Goal: Task Accomplishment & Management: Manage account settings

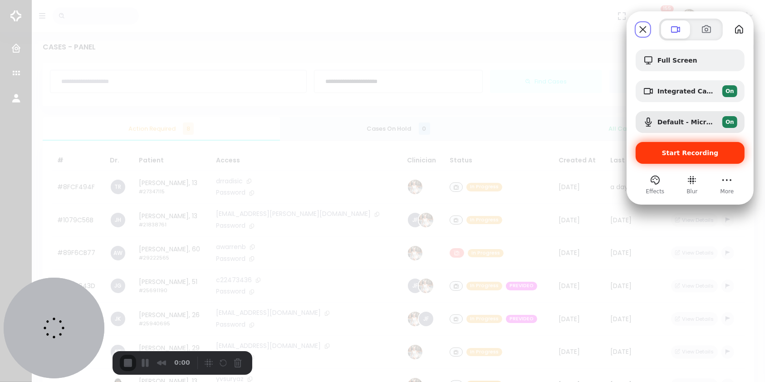
click at [686, 155] on span "Start Recording" at bounding box center [690, 152] width 57 height 7
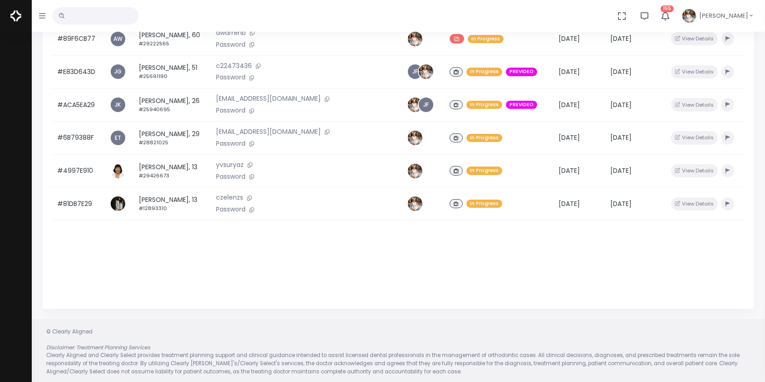
scroll to position [217, 0]
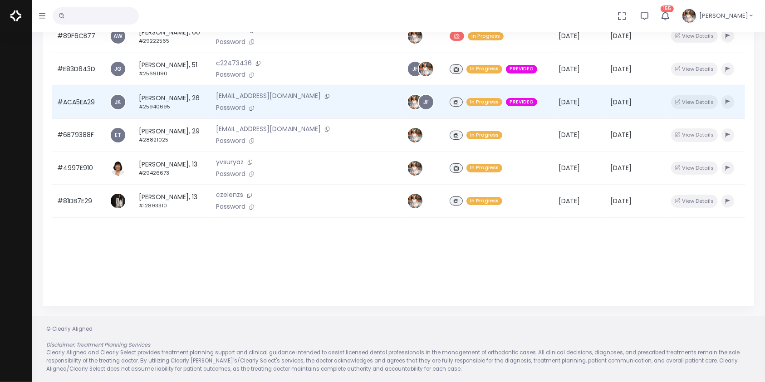
click at [85, 107] on td "#ACA5EA29" at bounding box center [78, 102] width 53 height 33
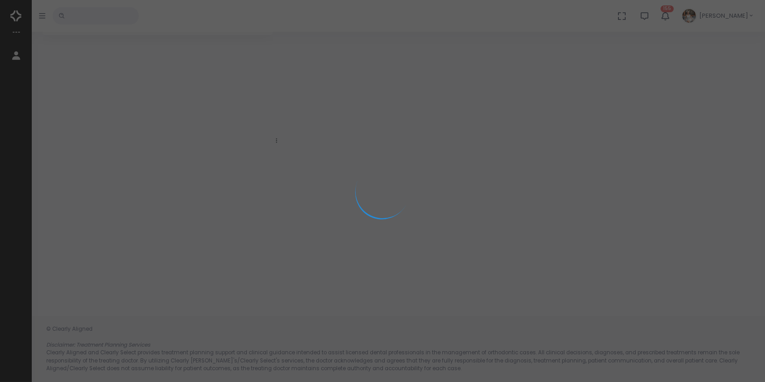
scroll to position [72, 0]
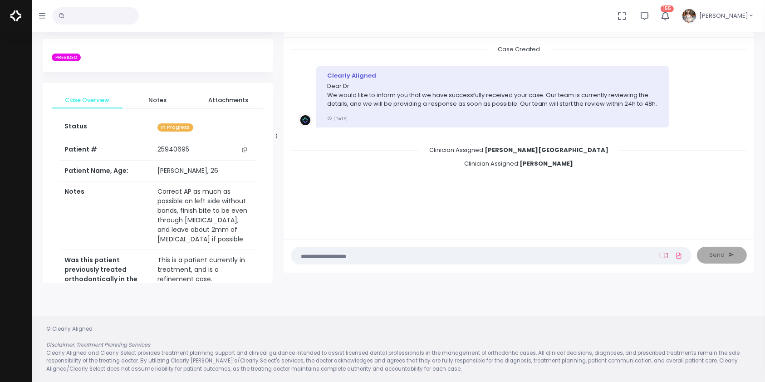
click at [666, 256] on icon at bounding box center [664, 255] width 8 height 7
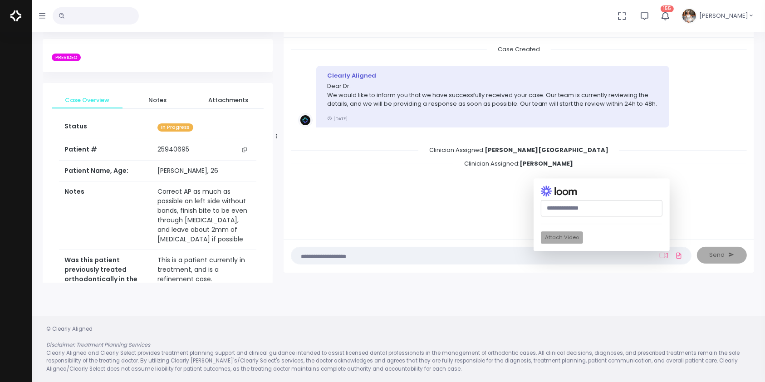
click at [599, 209] on input "text" at bounding box center [602, 208] width 122 height 17
paste input "**********"
type input "**********"
click at [570, 239] on button "Attach Video" at bounding box center [562, 238] width 42 height 12
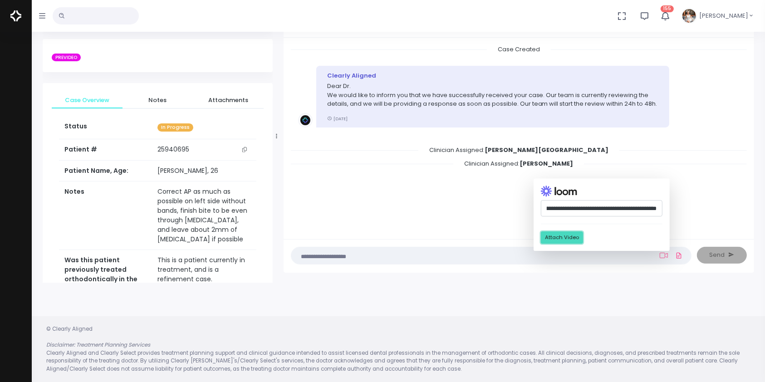
scroll to position [0, 0]
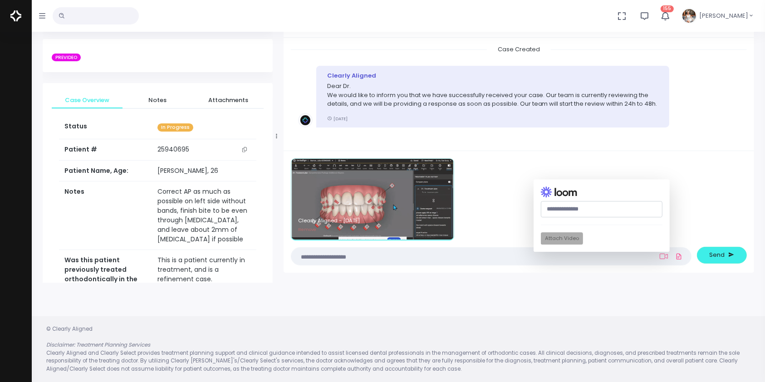
click at [460, 256] on textarea at bounding box center [473, 256] width 353 height 10
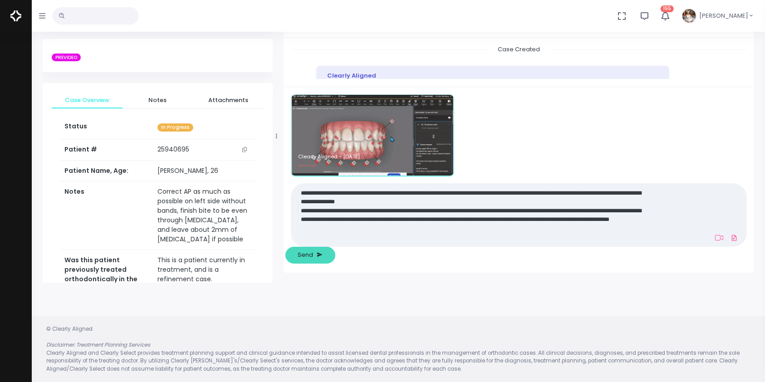
type textarea "**********"
click at [313, 252] on span "Send" at bounding box center [305, 254] width 15 height 9
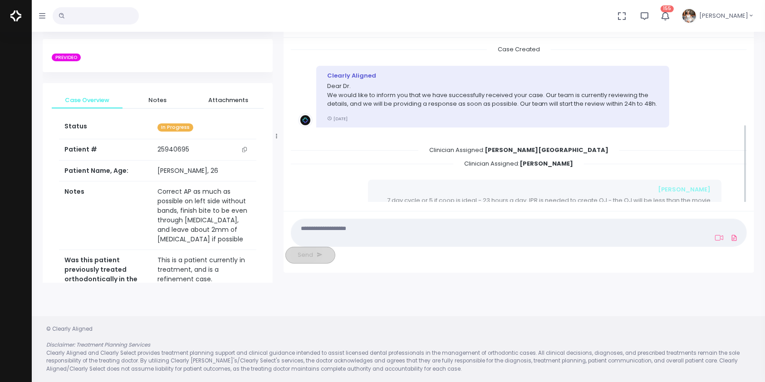
scroll to position [142, 0]
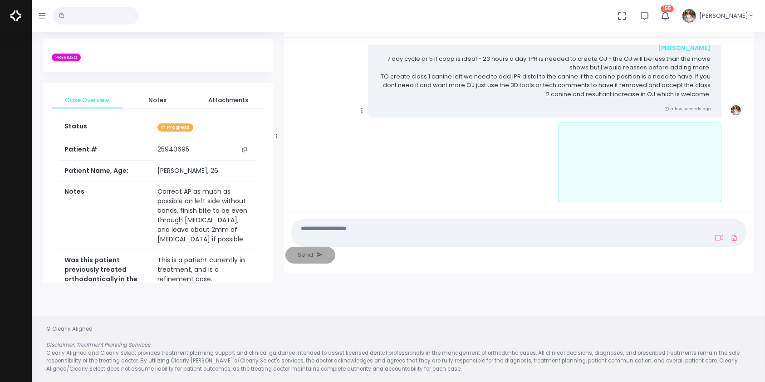
click at [362, 107] on icon "scrollable content" at bounding box center [362, 111] width 8 height 8
click at [387, 122] on link "Mark as Video Review" at bounding box center [404, 129] width 94 height 14
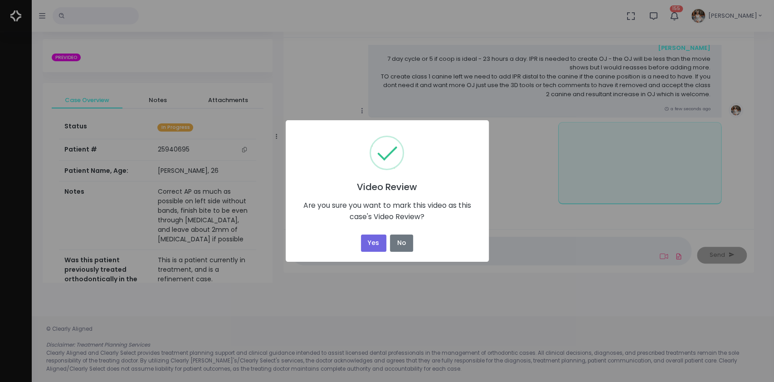
click at [369, 245] on button "Yes" at bounding box center [373, 244] width 25 height 18
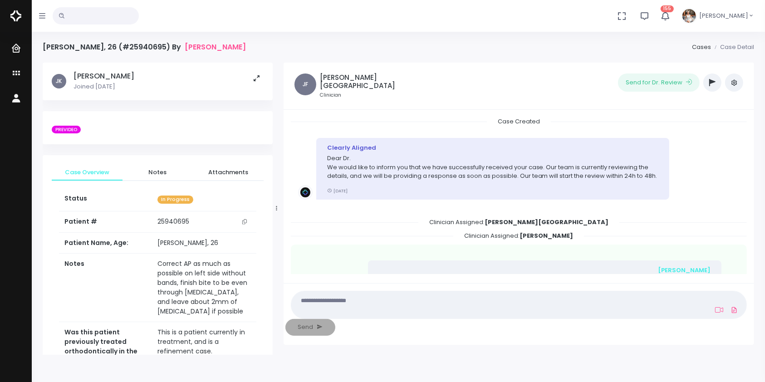
scroll to position [150, 0]
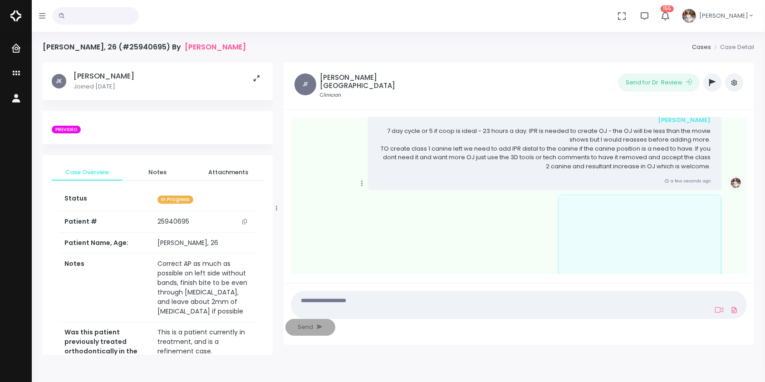
click at [710, 84] on icon "button" at bounding box center [712, 82] width 6 height 7
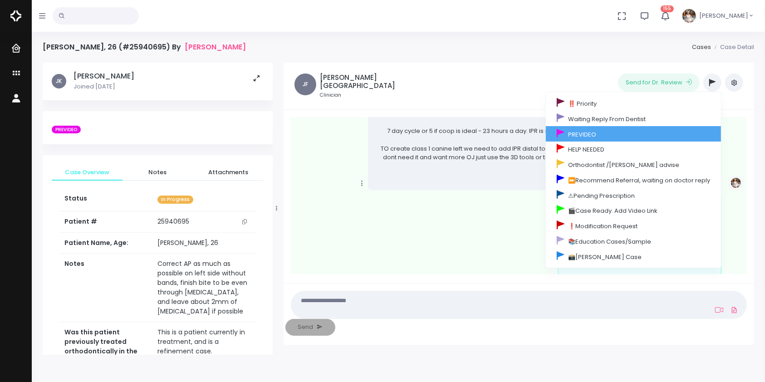
click at [590, 133] on link "PREVIDEO" at bounding box center [633, 133] width 175 height 15
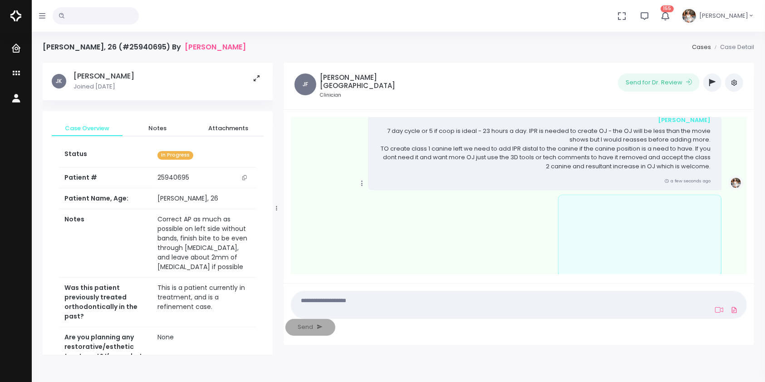
click at [707, 82] on button "button" at bounding box center [712, 82] width 18 height 18
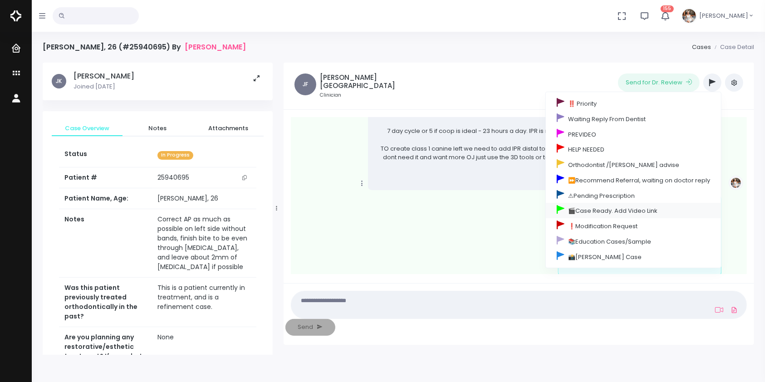
click at [586, 217] on link "🎬Case Ready. Add Video Link" at bounding box center [633, 210] width 175 height 15
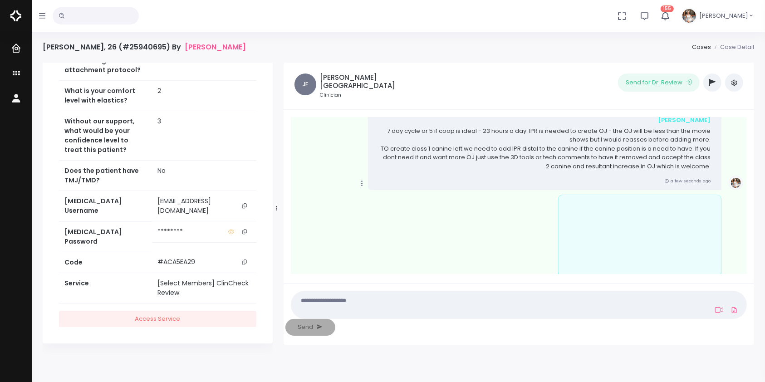
scroll to position [0, 0]
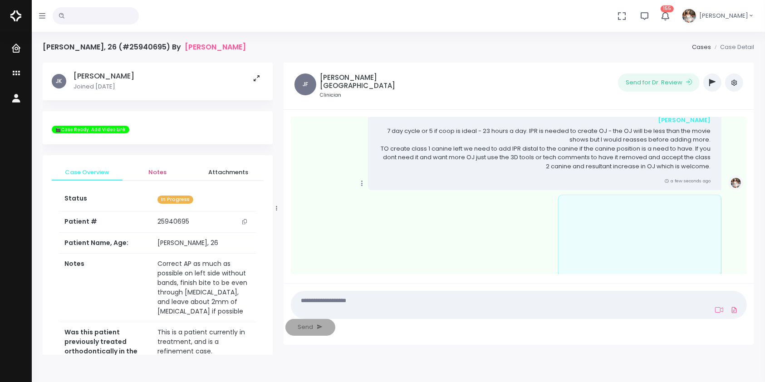
click at [150, 171] on span "Notes" at bounding box center [158, 172] width 56 height 9
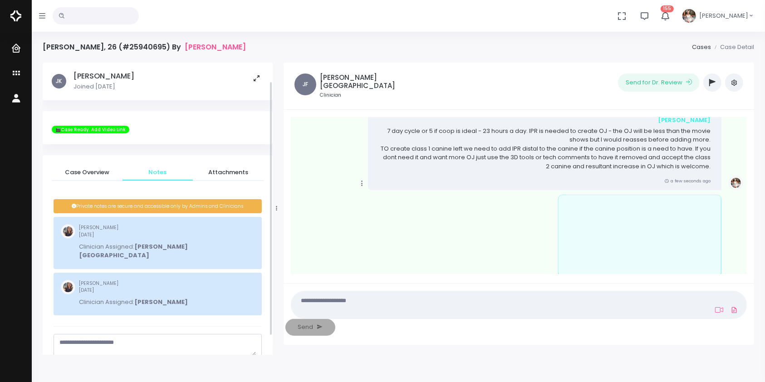
scroll to position [43, 0]
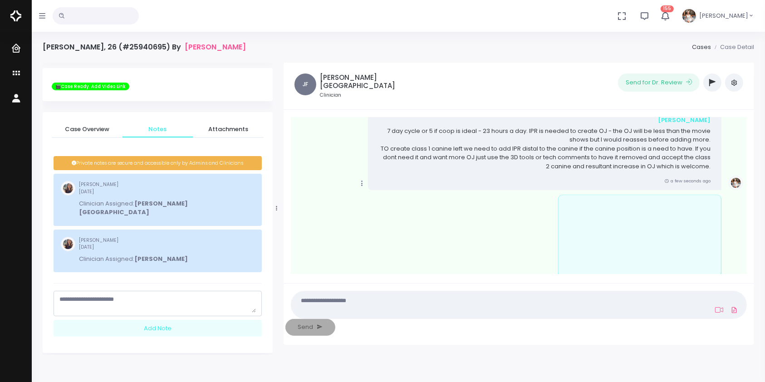
click at [158, 295] on textarea "scrollable content" at bounding box center [157, 304] width 196 height 18
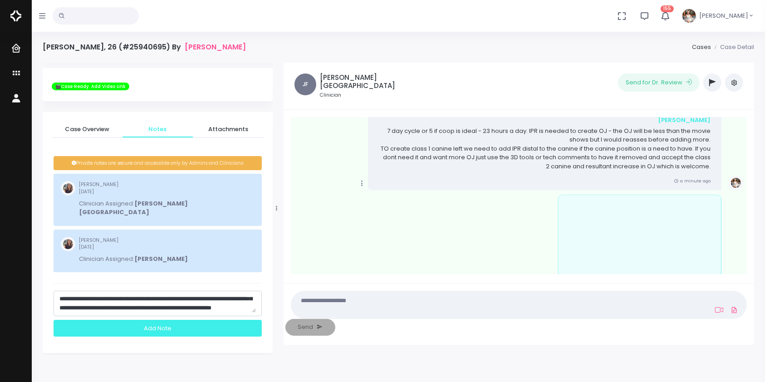
type textarea "**********"
click at [174, 320] on div "Add Note" at bounding box center [158, 328] width 208 height 17
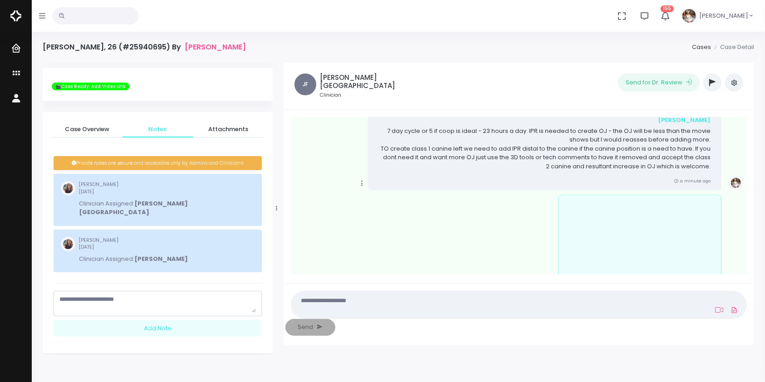
scroll to position [0, 0]
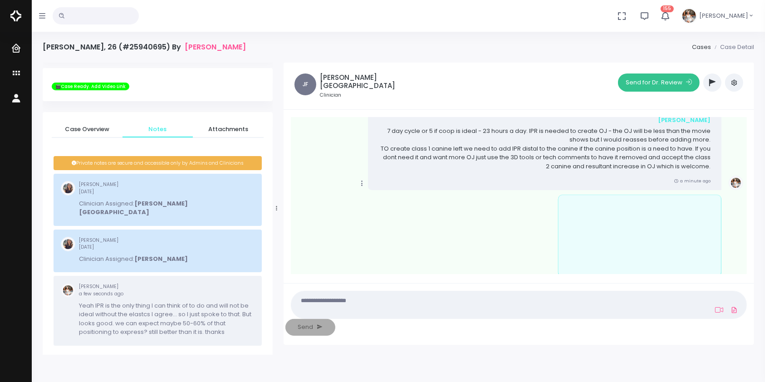
click at [653, 85] on button "Send for Dr. Review" at bounding box center [659, 82] width 82 height 18
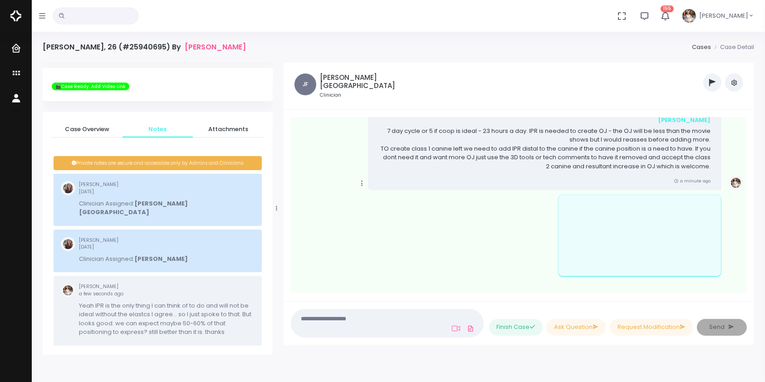
scroll to position [323, 0]
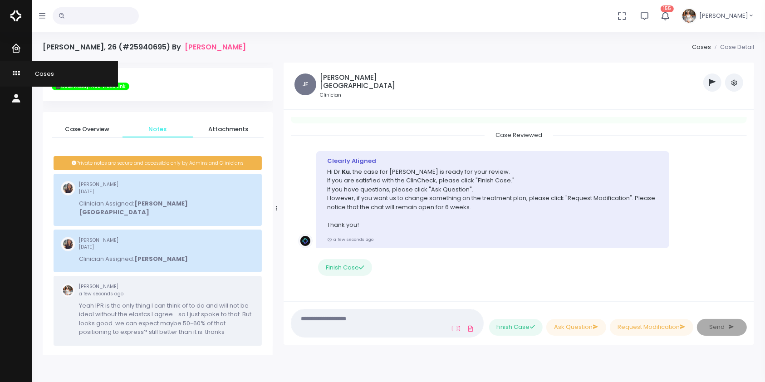
click at [25, 73] on span "Cases" at bounding box center [39, 73] width 30 height 9
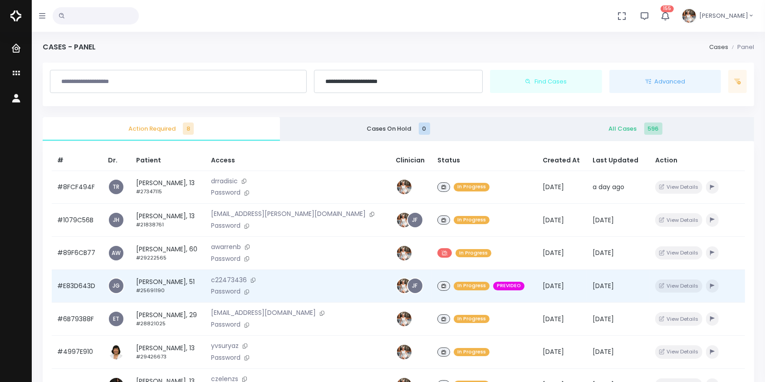
scroll to position [217, 0]
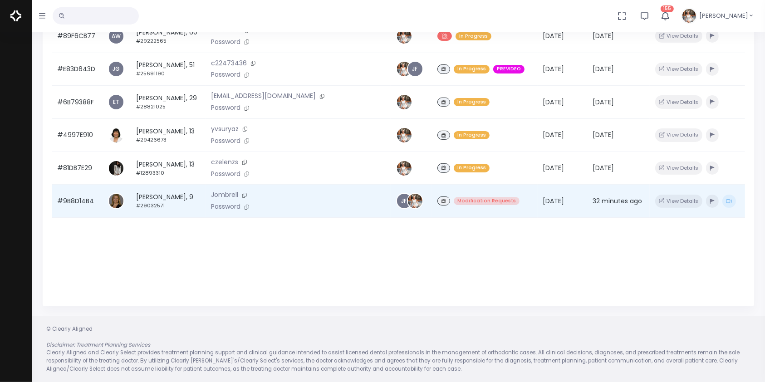
click at [73, 205] on td "#9B8D14B4" at bounding box center [77, 201] width 51 height 33
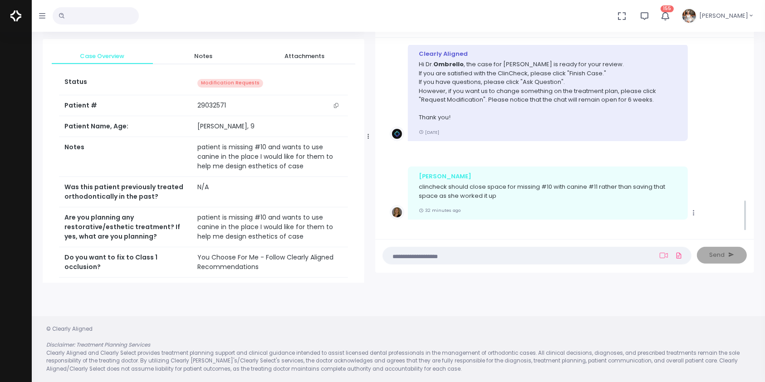
scroll to position [914, 0]
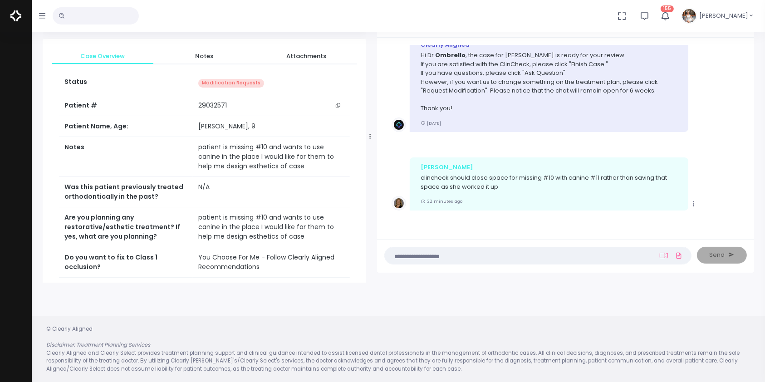
drag, startPoint x: 274, startPoint y: 136, endPoint x: 368, endPoint y: 135, distance: 93.9
click at [368, 135] on div at bounding box center [370, 136] width 5 height 286
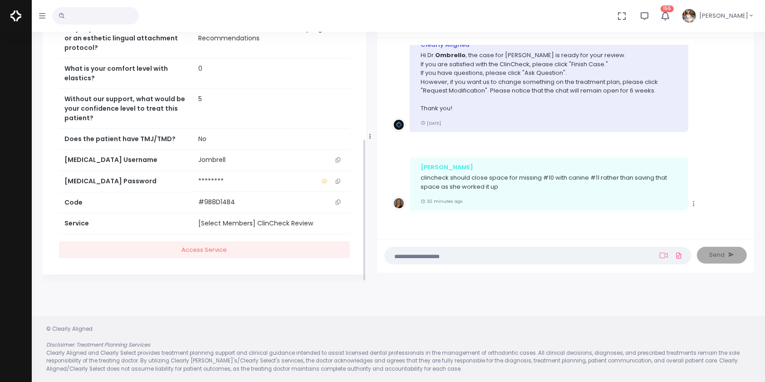
scroll to position [305, 0]
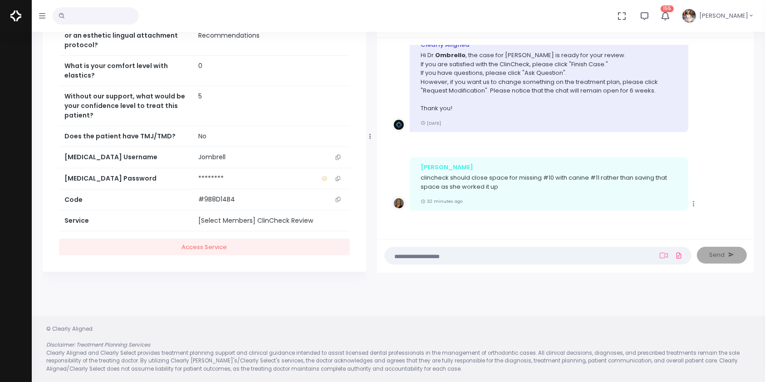
click at [338, 155] on icon "scrollable content" at bounding box center [338, 157] width 5 height 5
click at [488, 258] on textarea at bounding box center [520, 255] width 260 height 10
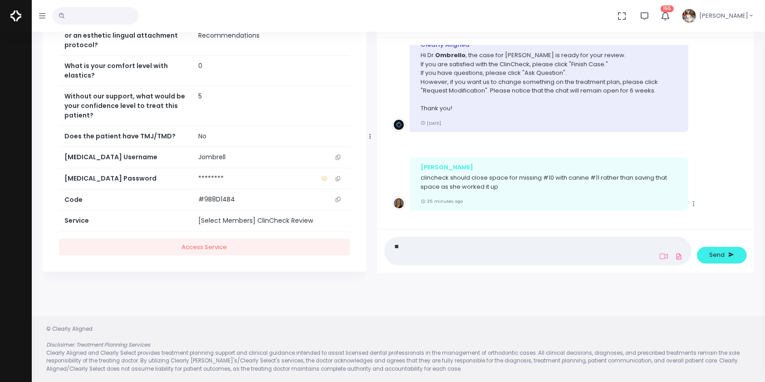
type textarea "*"
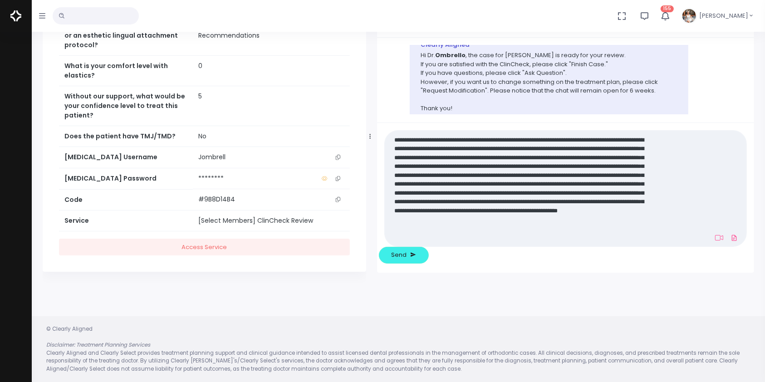
scroll to position [0, 0]
type textarea "**********"
click at [407, 254] on span "Send" at bounding box center [399, 254] width 15 height 9
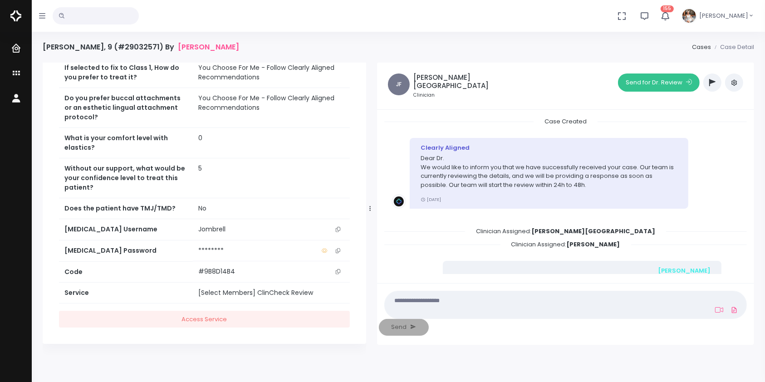
click at [671, 84] on button "Send for Dr. Review" at bounding box center [659, 82] width 82 height 18
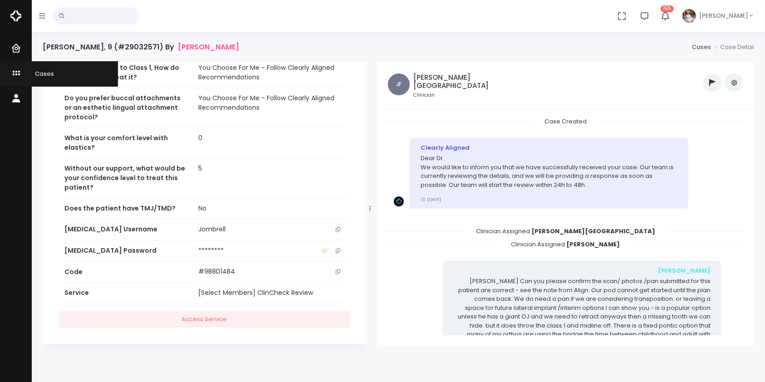
click at [19, 78] on icon "scrollable content" at bounding box center [17, 73] width 13 height 11
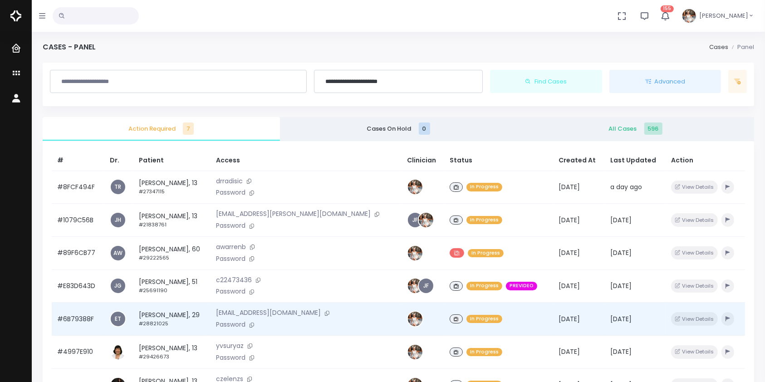
scroll to position [217, 0]
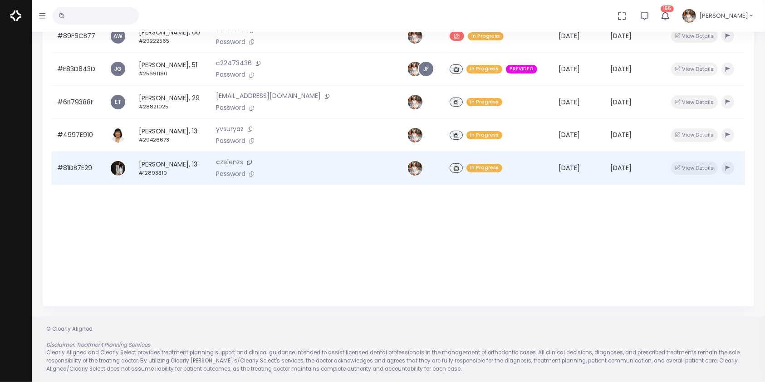
click at [73, 171] on td "#81DB7E29" at bounding box center [78, 168] width 53 height 33
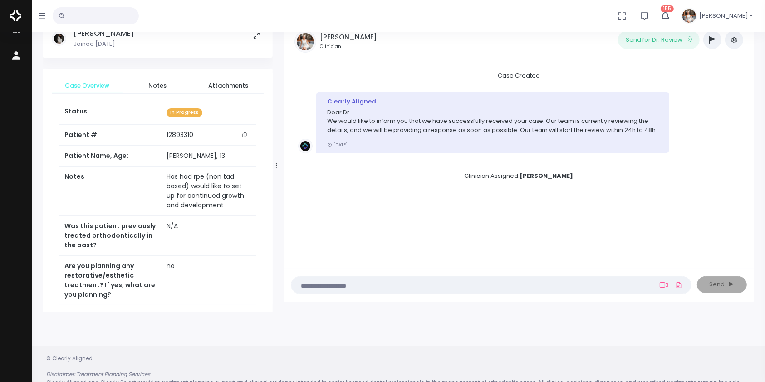
scroll to position [72, 0]
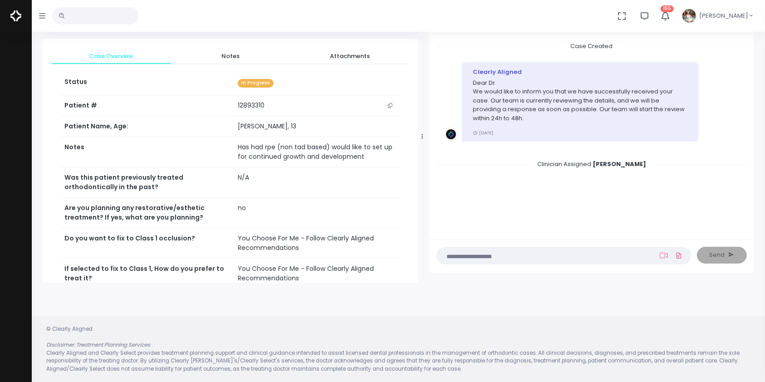
drag, startPoint x: 276, startPoint y: 137, endPoint x: 421, endPoint y: 146, distance: 145.9
click at [421, 146] on div at bounding box center [422, 136] width 5 height 286
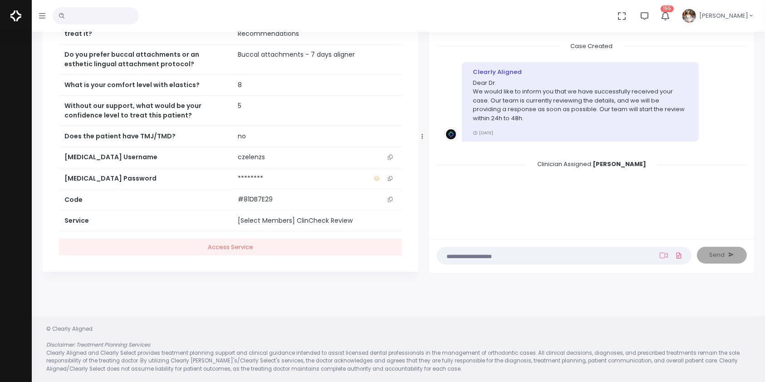
scroll to position [255, 0]
click at [391, 150] on td "czelenzs" at bounding box center [317, 157] width 170 height 21
click at [392, 158] on icon "scrollable content" at bounding box center [390, 157] width 5 height 5
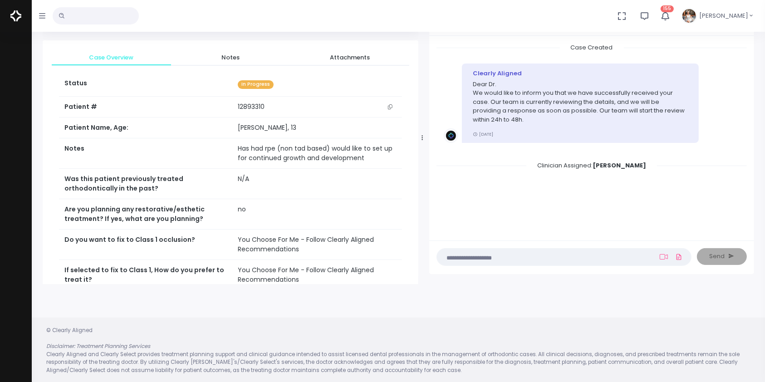
scroll to position [0, 0]
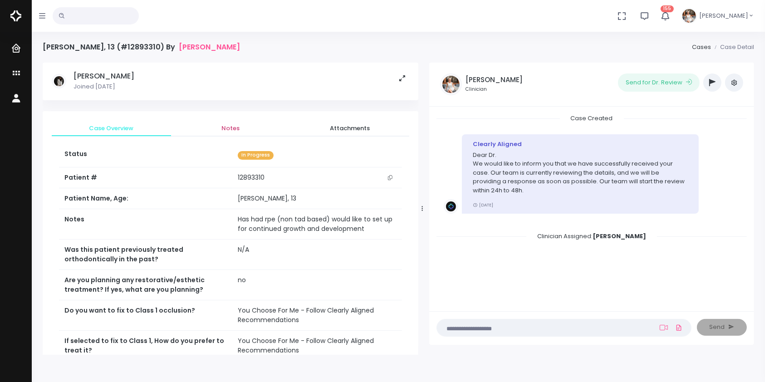
click at [225, 126] on span "Notes" at bounding box center [230, 128] width 105 height 9
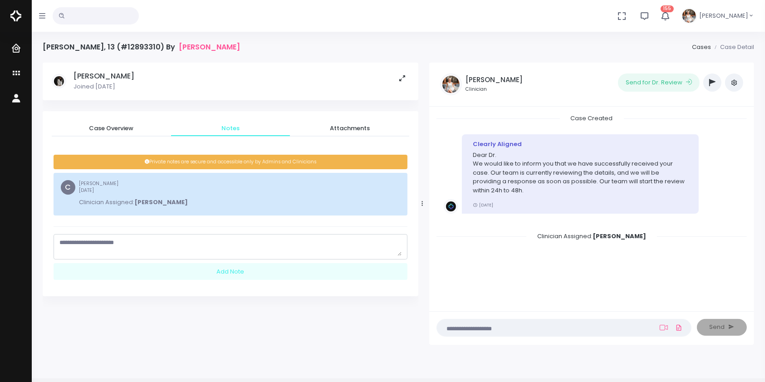
click at [204, 245] on textarea "scrollable content" at bounding box center [230, 247] width 342 height 18
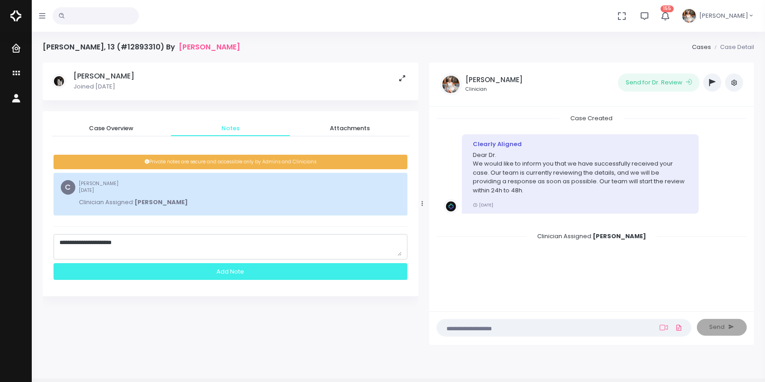
type textarea "**********"
click at [241, 274] on div "Add Note" at bounding box center [231, 271] width 354 height 17
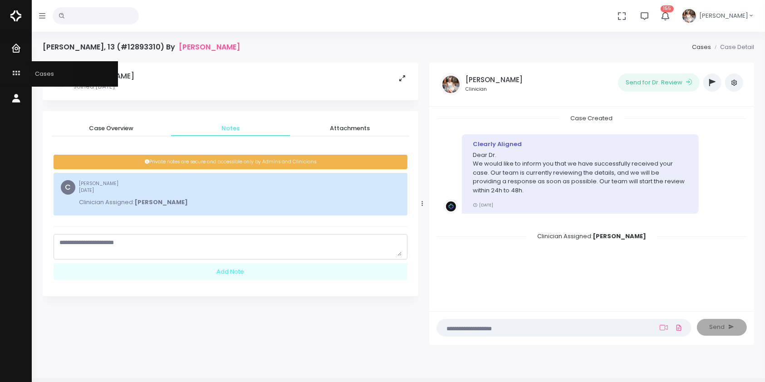
click at [13, 74] on icon "scrollable content" at bounding box center [17, 73] width 13 height 11
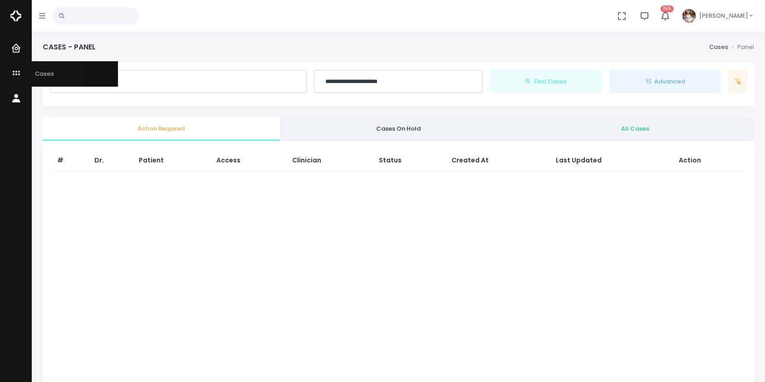
click at [15, 73] on icon "scrollable content" at bounding box center [17, 73] width 13 height 11
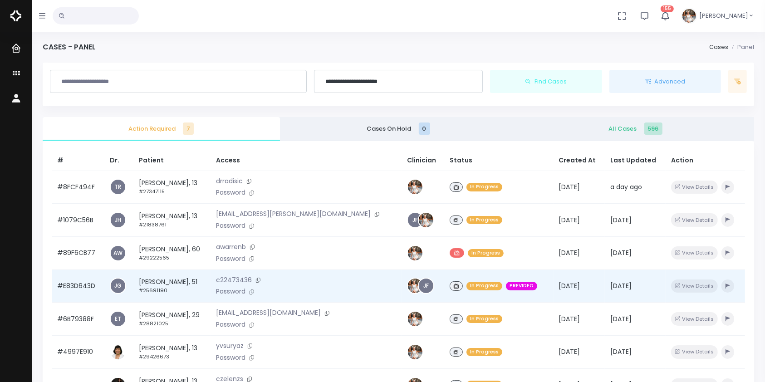
click at [89, 288] on td "#E83D643D" at bounding box center [78, 285] width 53 height 33
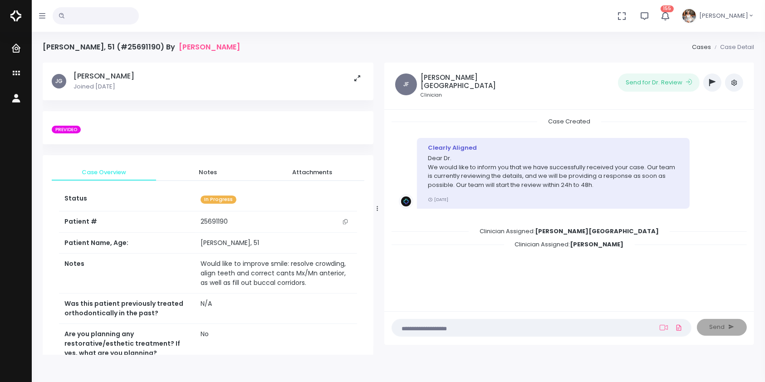
drag, startPoint x: 276, startPoint y: 212, endPoint x: 348, endPoint y: 212, distance: 71.7
click at [379, 209] on div at bounding box center [377, 208] width 5 height 286
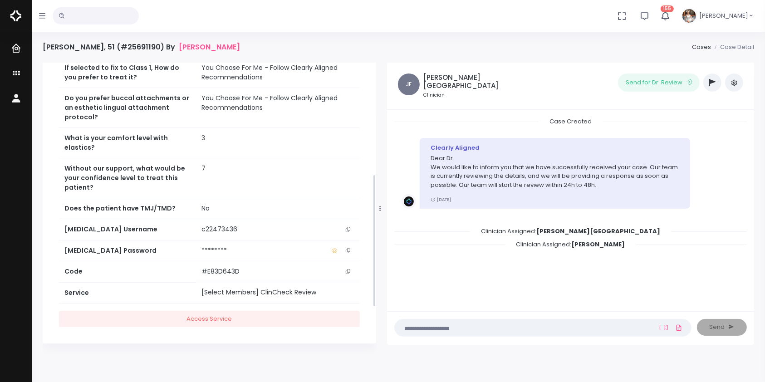
scroll to position [350, 0]
click at [348, 229] on icon "scrollable content" at bounding box center [348, 229] width 5 height 5
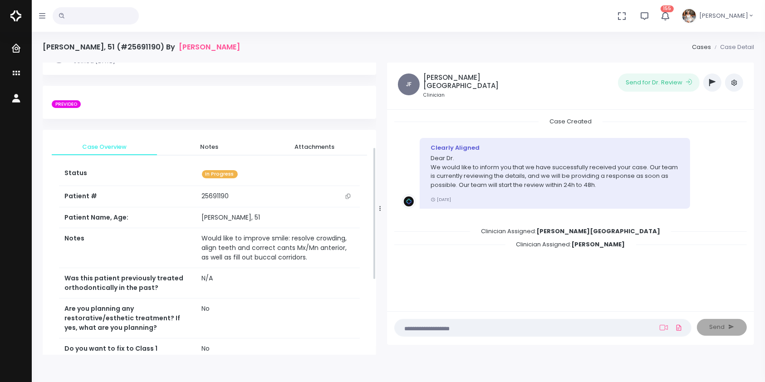
scroll to position [0, 0]
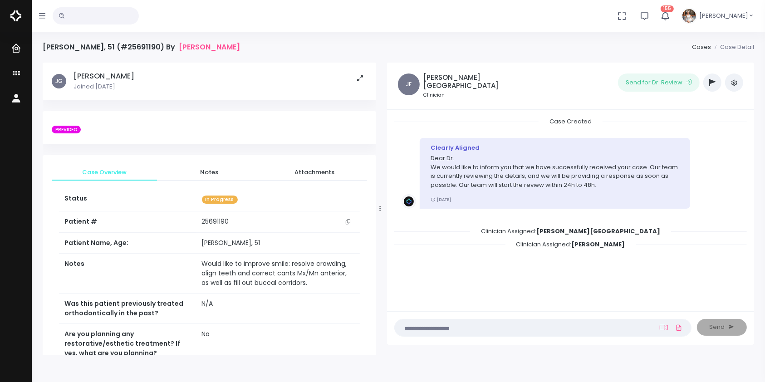
click at [479, 329] on textarea at bounding box center [525, 328] width 250 height 10
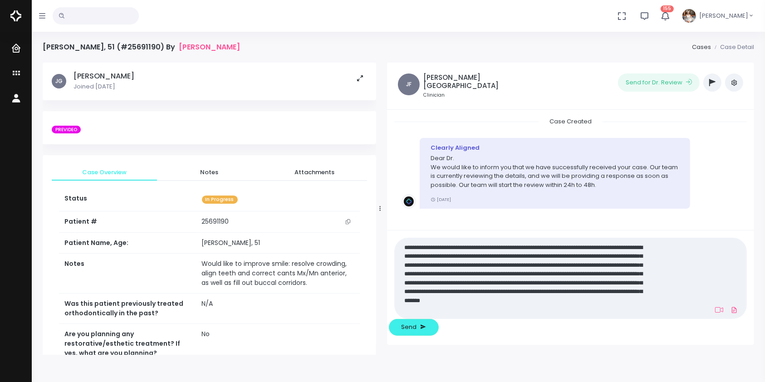
drag, startPoint x: 517, startPoint y: 326, endPoint x: 541, endPoint y: 327, distance: 24.1
click at [517, 315] on textarea "**********" at bounding box center [525, 277] width 250 height 73
type textarea "**********"
click at [417, 328] on span "Send" at bounding box center [408, 327] width 15 height 9
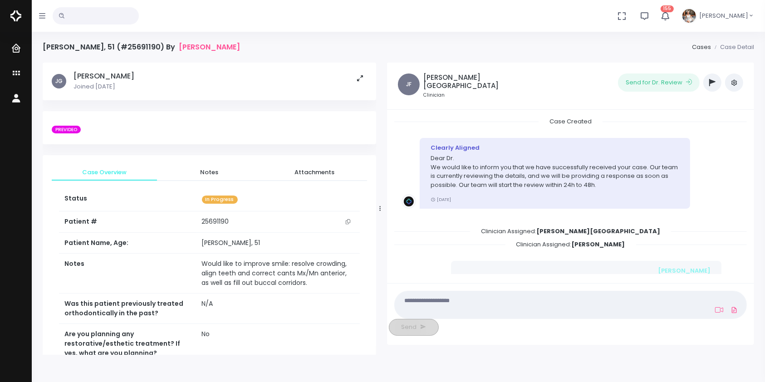
scroll to position [89, 0]
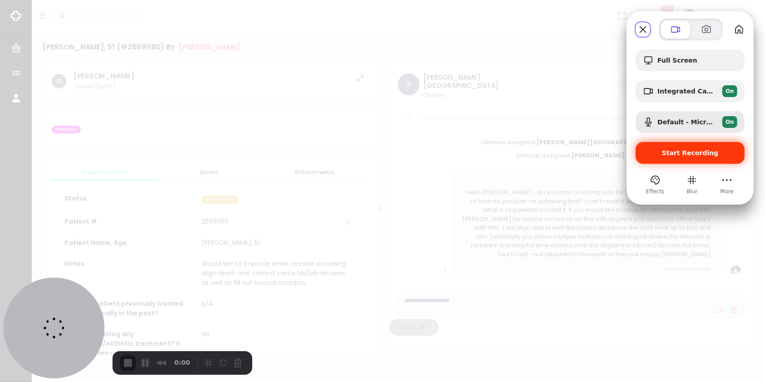
click at [673, 152] on span "Start Recording" at bounding box center [690, 152] width 57 height 7
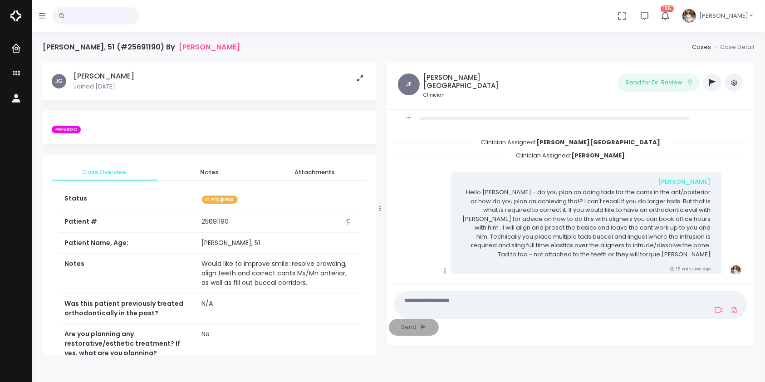
click at [596, 315] on textarea at bounding box center [525, 304] width 250 height 20
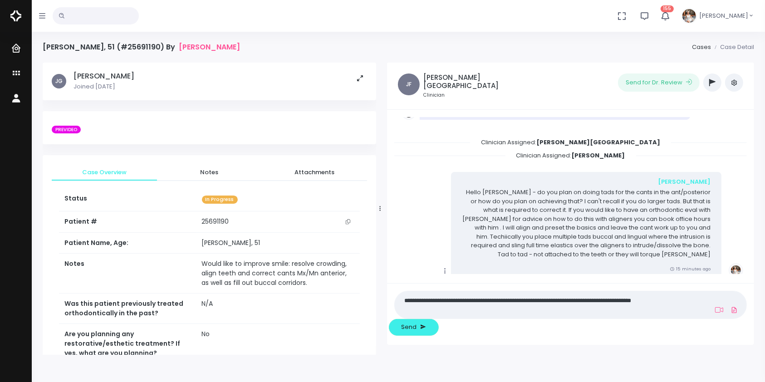
click at [626, 315] on textarea "**********" at bounding box center [525, 304] width 250 height 20
type textarea "**********"
click at [715, 313] on icon at bounding box center [719, 309] width 8 height 7
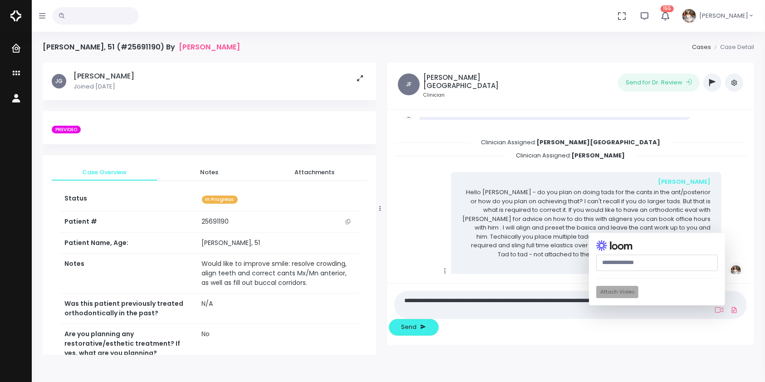
click at [596, 271] on input "text" at bounding box center [657, 263] width 122 height 17
paste input "**********"
type input "**********"
click at [596, 299] on button "Attach Video" at bounding box center [617, 292] width 42 height 12
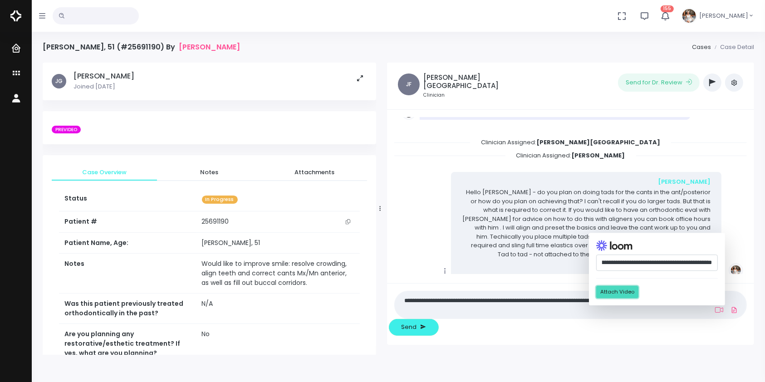
scroll to position [0, 0]
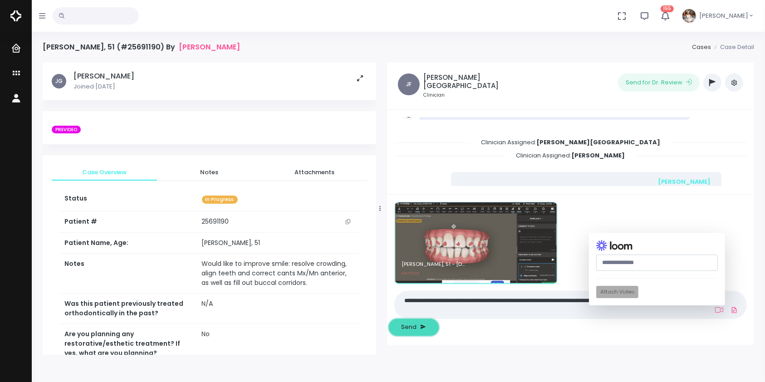
click at [417, 327] on span "Send" at bounding box center [408, 327] width 15 height 9
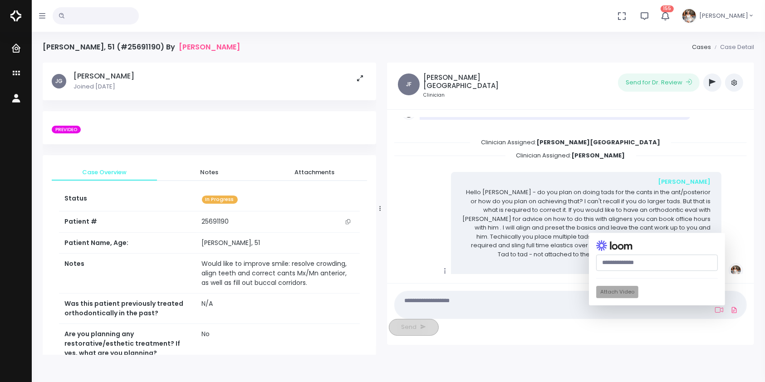
scroll to position [263, 0]
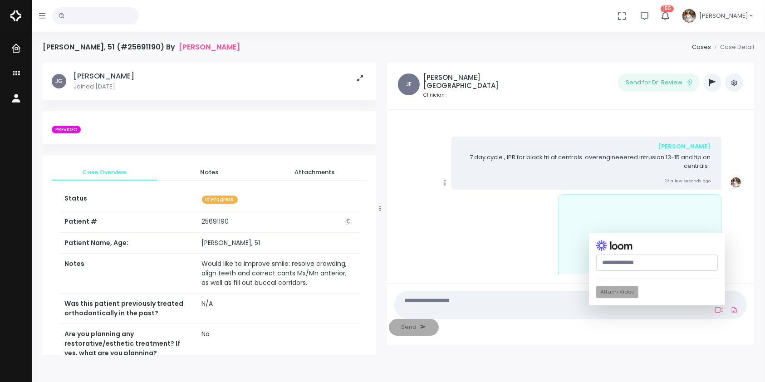
click at [445, 179] on icon "scrollable content" at bounding box center [445, 183] width 8 height 8
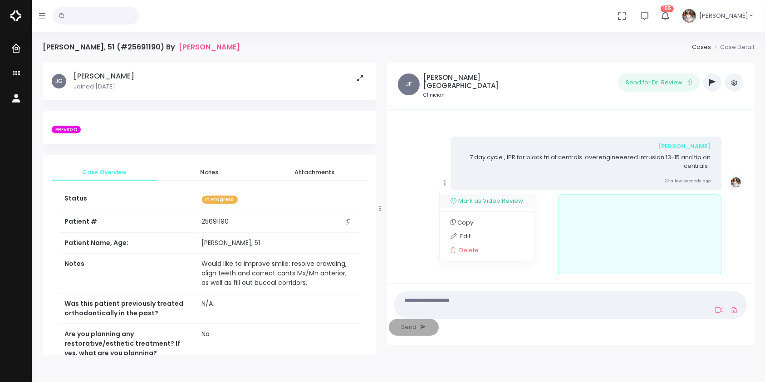
click at [472, 200] on link "Mark as Video Review" at bounding box center [487, 201] width 94 height 14
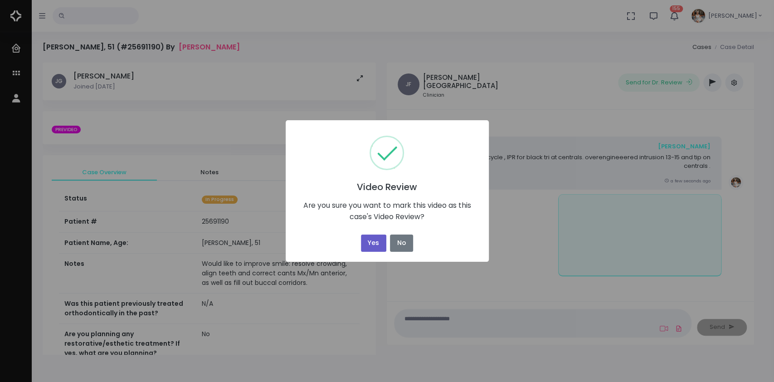
click at [370, 243] on button "Yes" at bounding box center [373, 244] width 25 height 18
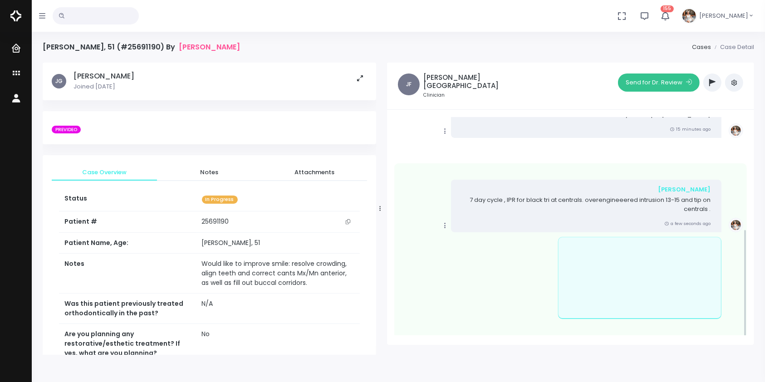
click at [658, 88] on button "Send for Dr. Review" at bounding box center [659, 82] width 82 height 18
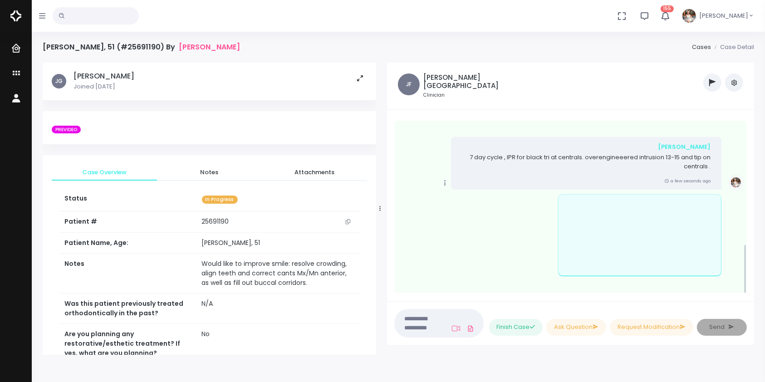
scroll to position [444, 0]
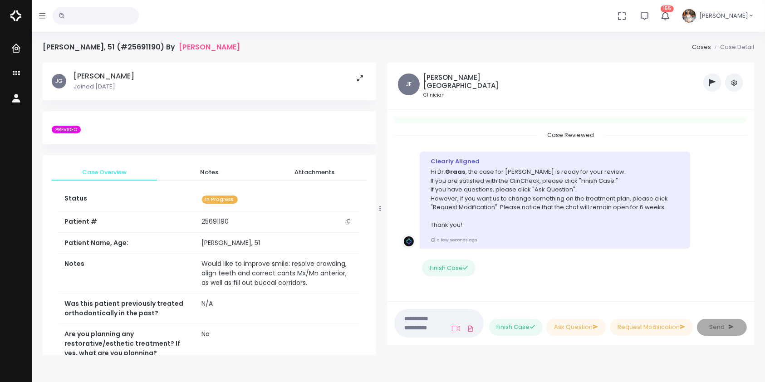
click at [708, 83] on button "button" at bounding box center [712, 82] width 18 height 18
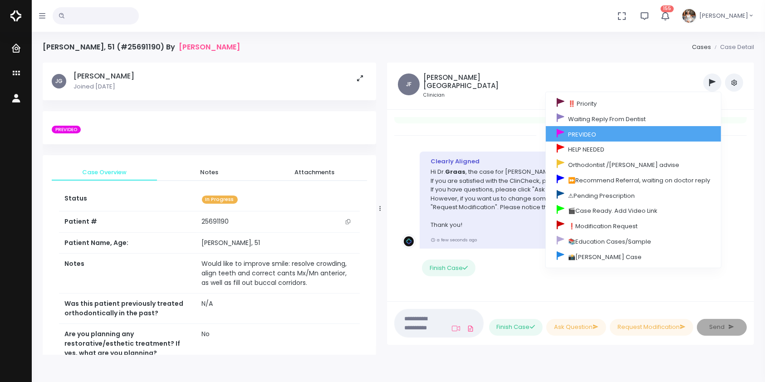
click at [600, 135] on link "PREVIDEO" at bounding box center [633, 133] width 175 height 15
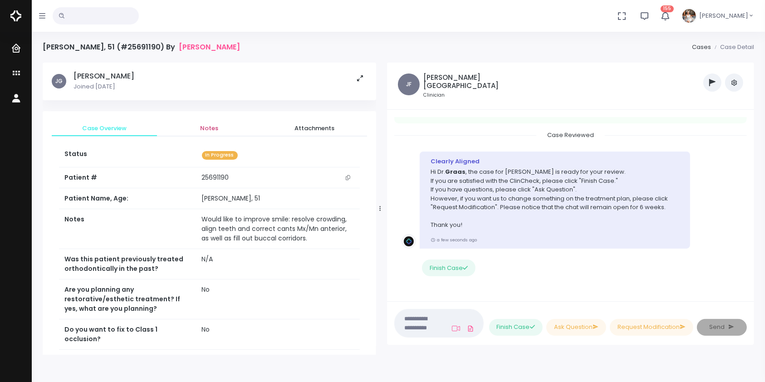
click at [214, 127] on span "Notes" at bounding box center [209, 128] width 91 height 9
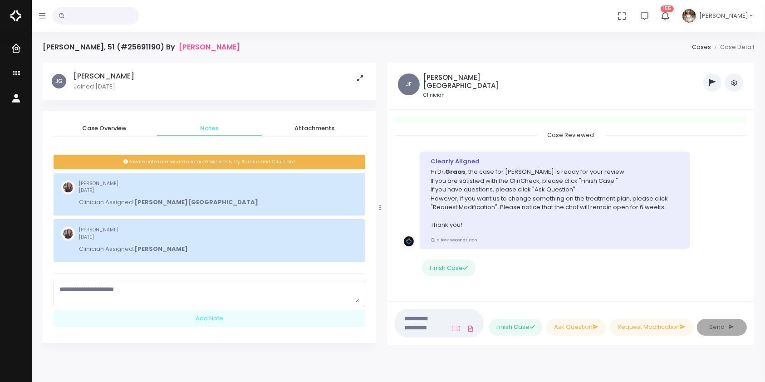
click at [176, 289] on textarea "scrollable content" at bounding box center [209, 294] width 300 height 18
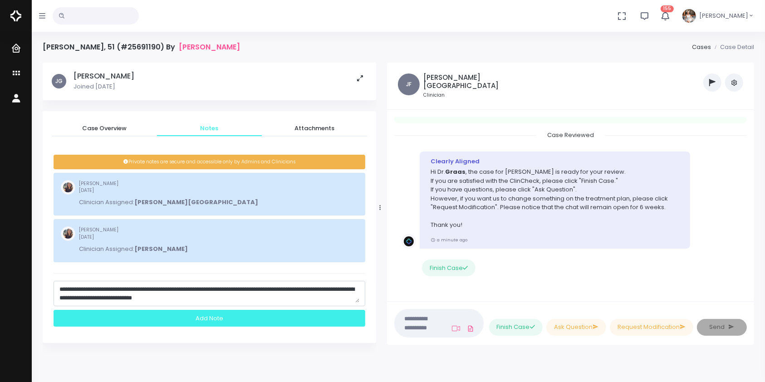
type textarea "**********"
click at [192, 314] on div "Add Note" at bounding box center [210, 318] width 312 height 17
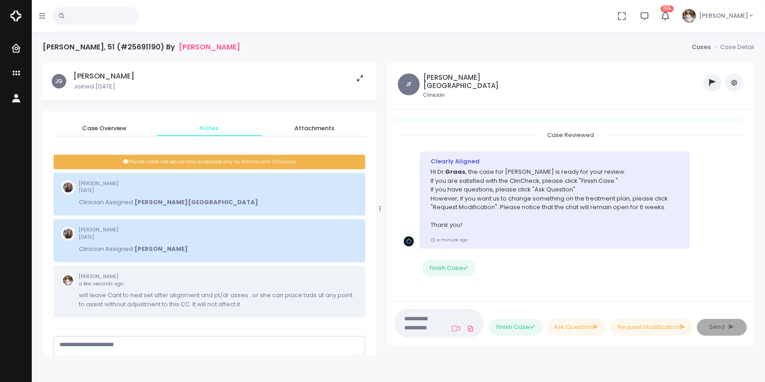
scroll to position [0, 0]
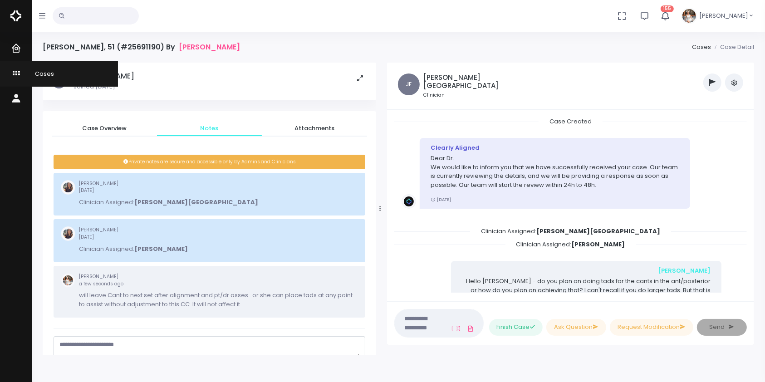
click at [14, 76] on icon "scrollable content" at bounding box center [17, 73] width 13 height 11
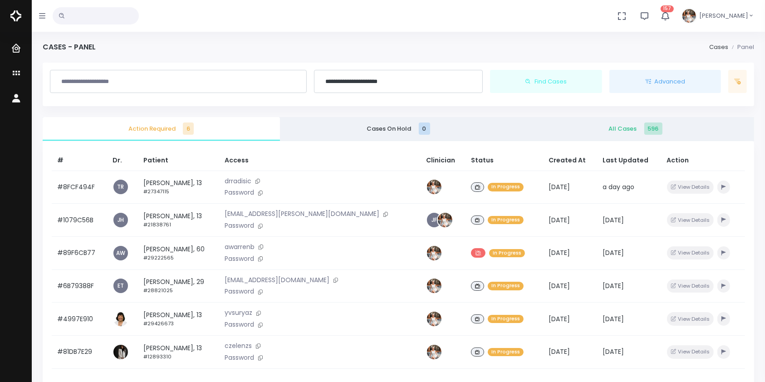
click at [623, 126] on span "All Cases 596" at bounding box center [635, 128] width 223 height 9
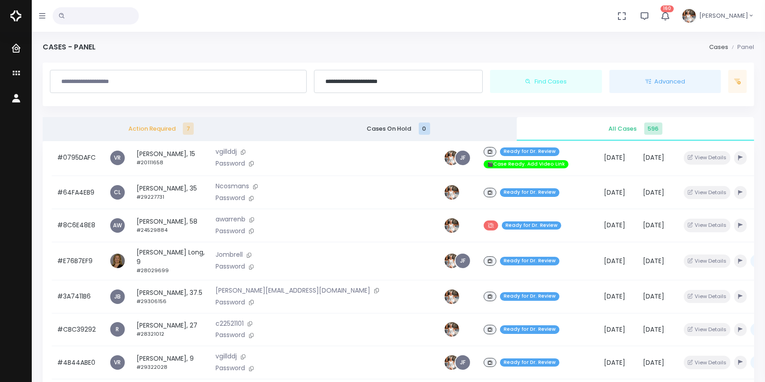
scroll to position [403, 0]
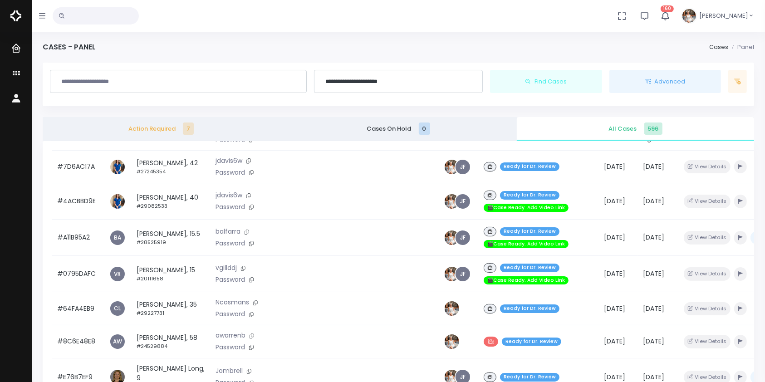
click at [147, 129] on span "Action Required 7" at bounding box center [161, 128] width 223 height 9
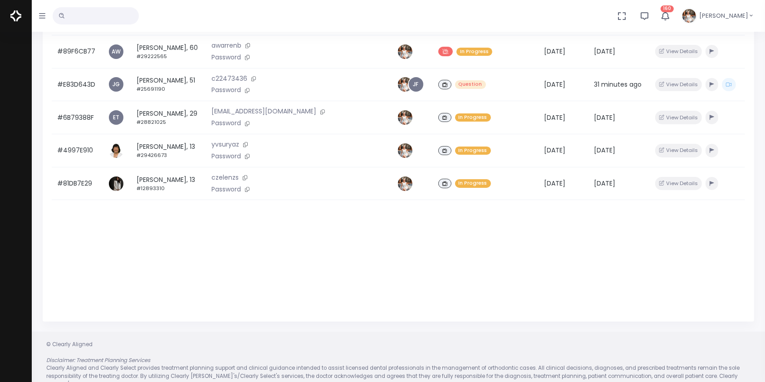
scroll to position [217, 0]
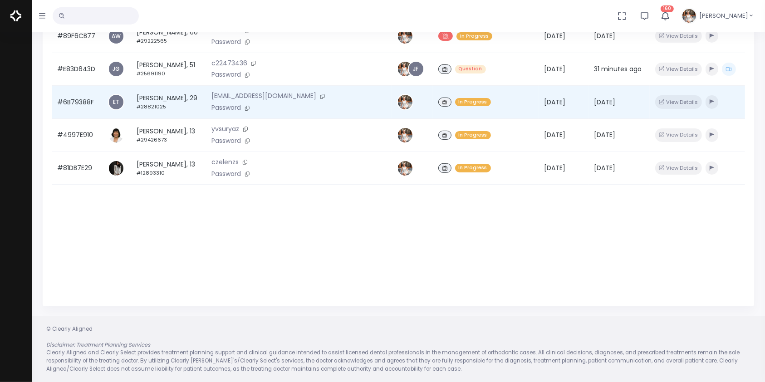
click at [75, 101] on td "#6B79388F" at bounding box center [77, 102] width 51 height 33
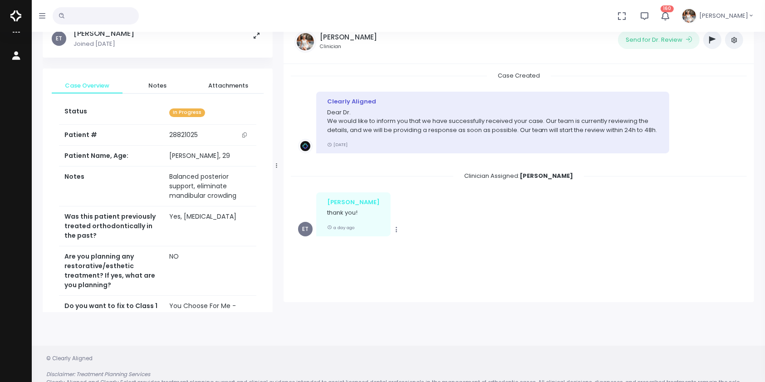
scroll to position [72, 0]
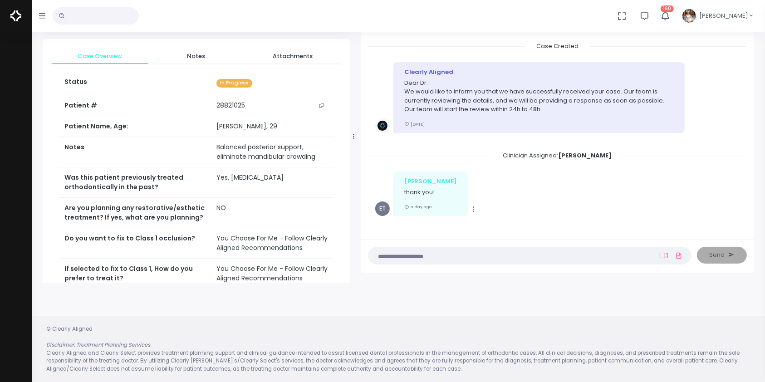
drag, startPoint x: 276, startPoint y: 139, endPoint x: 353, endPoint y: 142, distance: 77.2
click at [353, 142] on div at bounding box center [354, 136] width 5 height 286
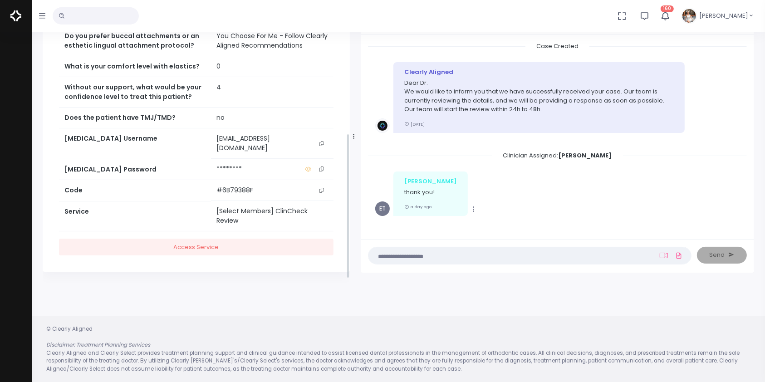
scroll to position [295, 0]
click at [319, 146] on icon "scrollable content" at bounding box center [321, 143] width 5 height 5
click at [323, 146] on icon "scrollable content" at bounding box center [321, 143] width 5 height 5
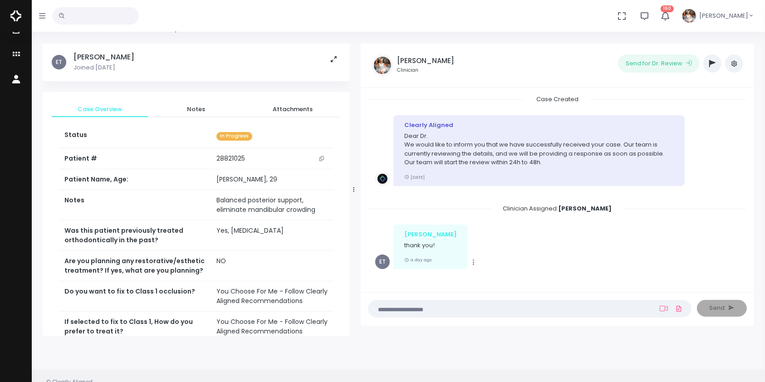
scroll to position [0, 0]
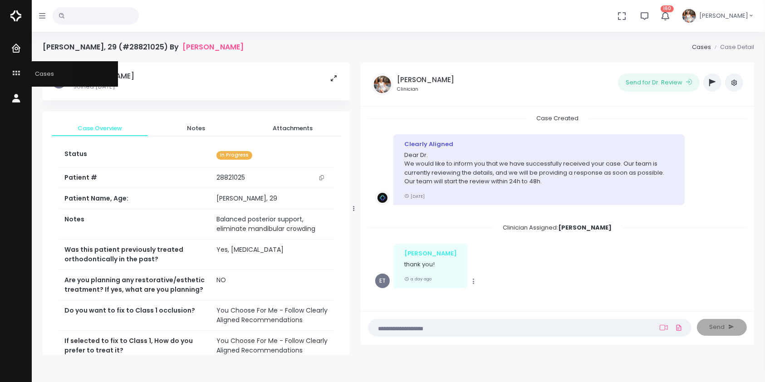
click at [14, 72] on icon "scrollable content" at bounding box center [17, 73] width 13 height 11
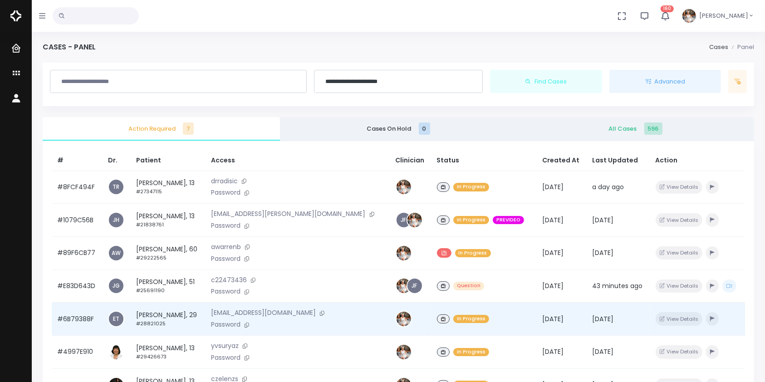
scroll to position [217, 0]
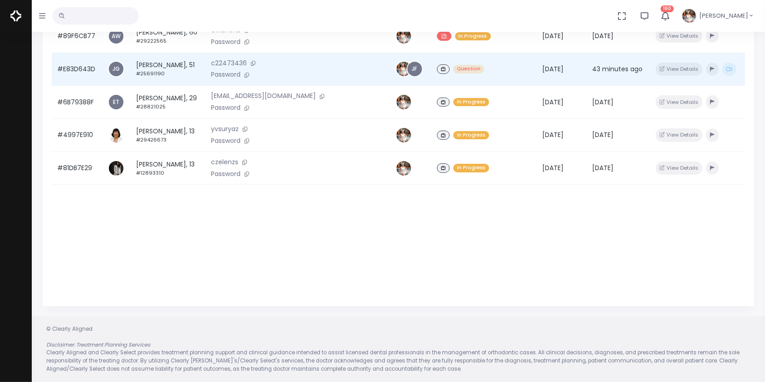
click at [77, 72] on td "#E83D643D" at bounding box center [77, 69] width 51 height 33
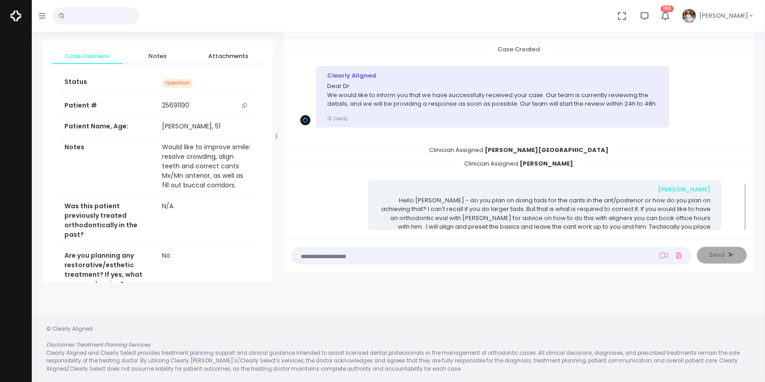
scroll to position [518, 0]
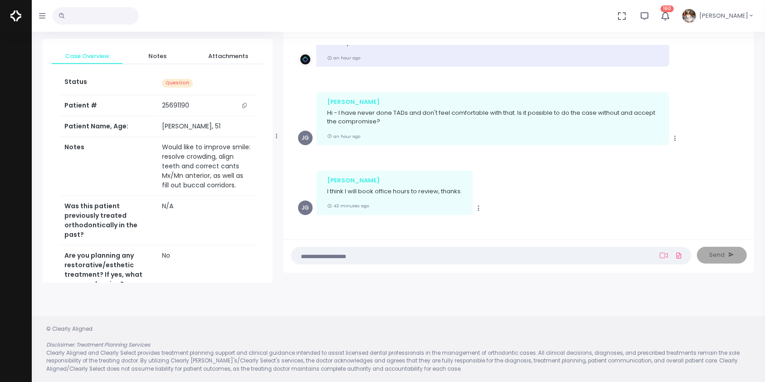
click at [406, 252] on textarea at bounding box center [473, 255] width 353 height 10
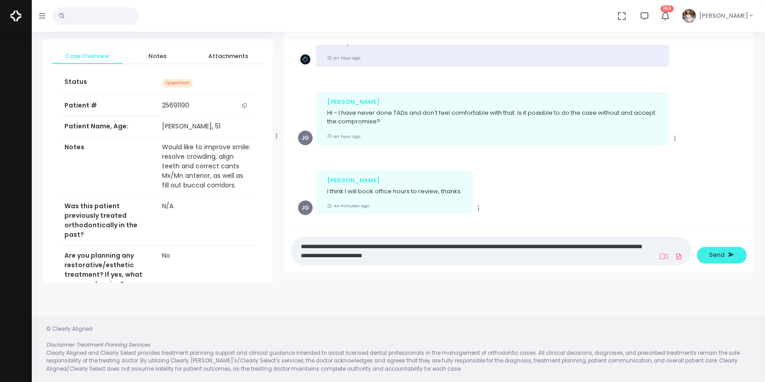
click at [443, 245] on textarea "**********" at bounding box center [473, 251] width 353 height 20
click at [490, 254] on textarea "**********" at bounding box center [473, 251] width 353 height 20
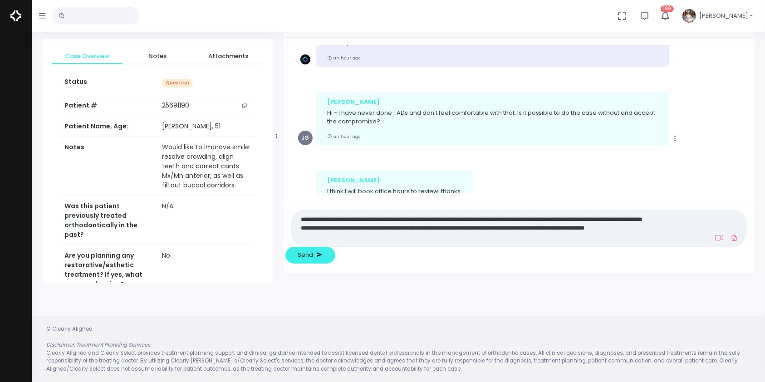
click at [534, 238] on textarea "**********" at bounding box center [474, 227] width 354 height 29
type textarea "**********"
click at [313, 252] on span "Send" at bounding box center [305, 254] width 15 height 9
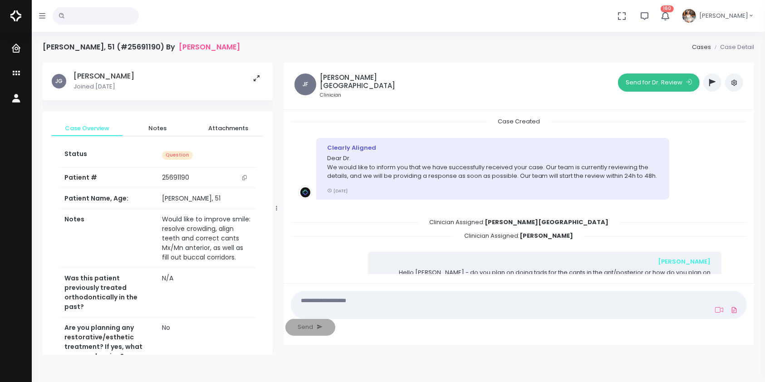
click at [664, 83] on button "Send for Dr. Review" at bounding box center [659, 82] width 82 height 18
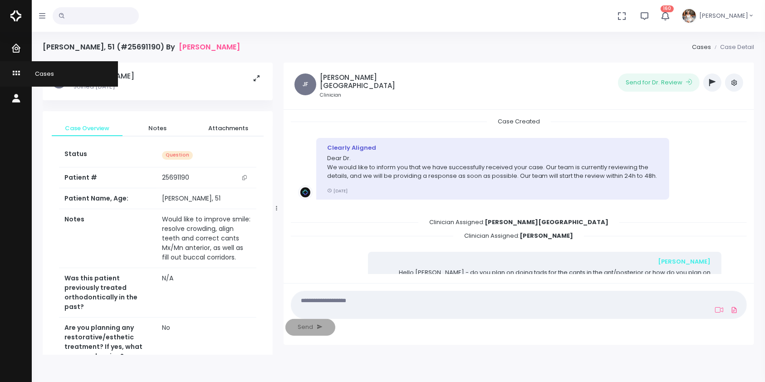
click at [15, 72] on icon "scrollable content" at bounding box center [17, 73] width 13 height 11
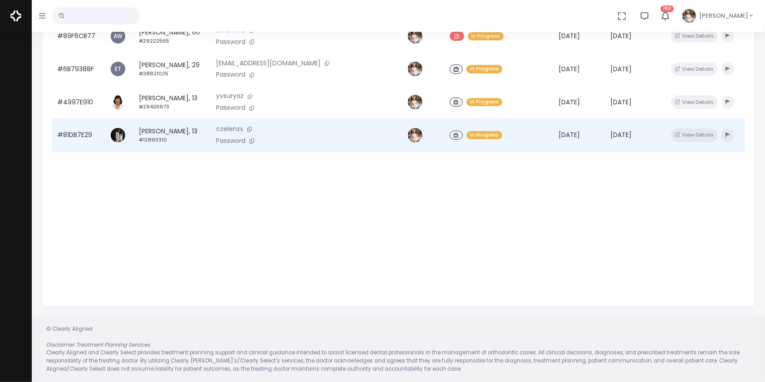
scroll to position [15, 0]
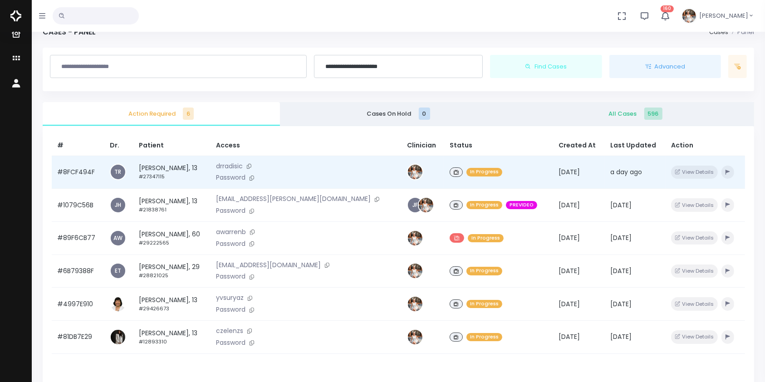
click at [69, 169] on td "#8FCF494F" at bounding box center [78, 172] width 53 height 33
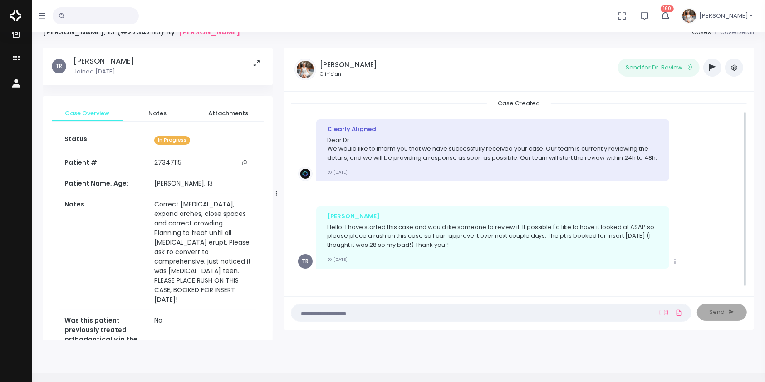
scroll to position [13, 0]
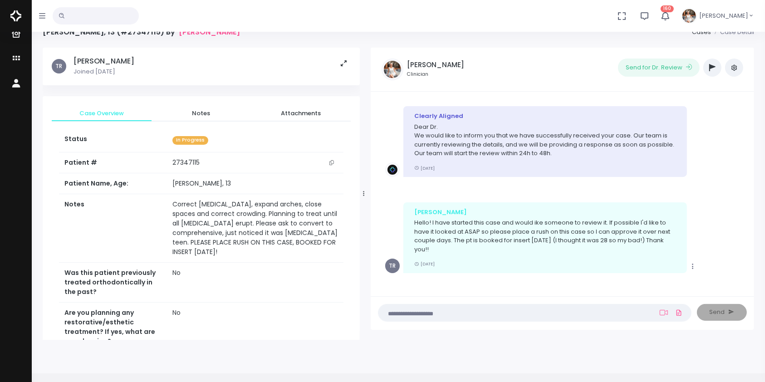
drag, startPoint x: 282, startPoint y: 196, endPoint x: 361, endPoint y: 208, distance: 79.7
click at [362, 208] on div at bounding box center [364, 193] width 5 height 286
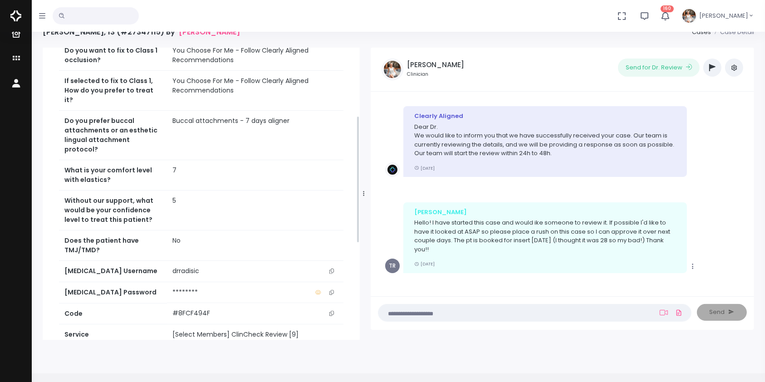
scroll to position [376, 0]
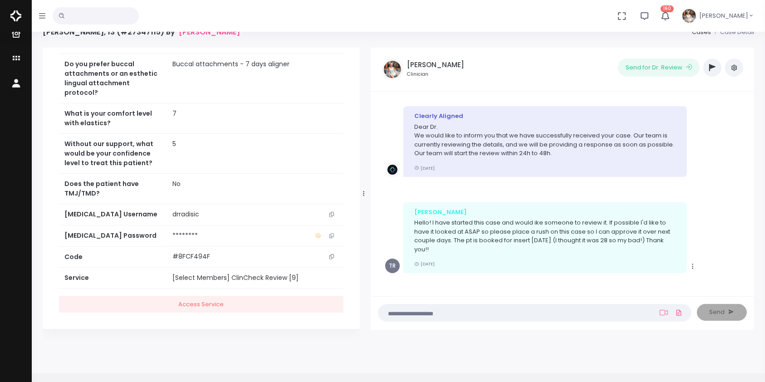
click at [334, 212] on button "scrollable content" at bounding box center [331, 215] width 13 height 10
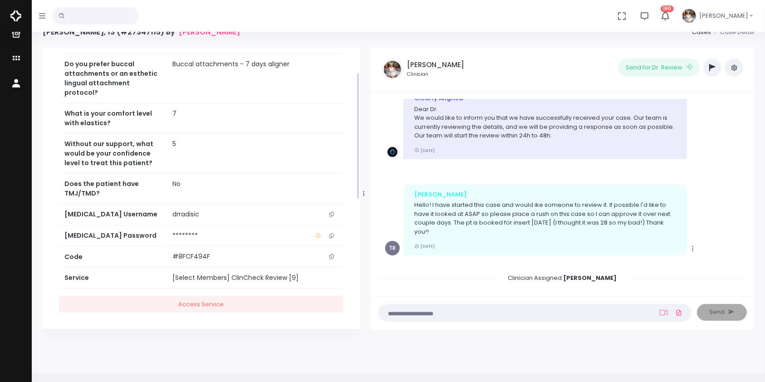
scroll to position [0, 0]
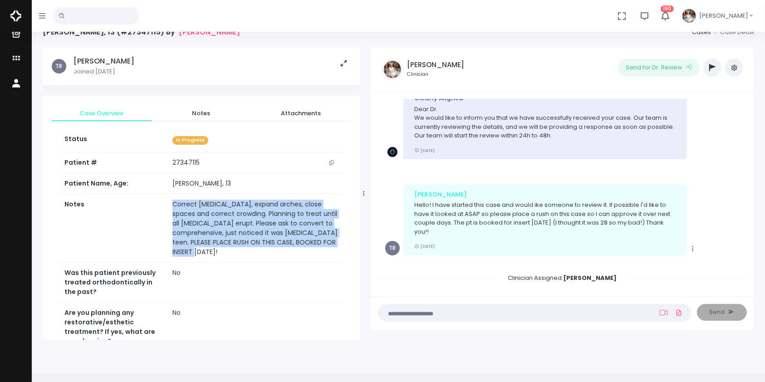
drag, startPoint x: 217, startPoint y: 256, endPoint x: 152, endPoint y: 222, distance: 74.1
click at [152, 222] on tr "Notes Correct [MEDICAL_DATA], expand arches, close spaces and correct crowding.…" at bounding box center [201, 228] width 284 height 69
copy tr "Correct [MEDICAL_DATA], expand arches, close spaces and correct crowding. Plann…"
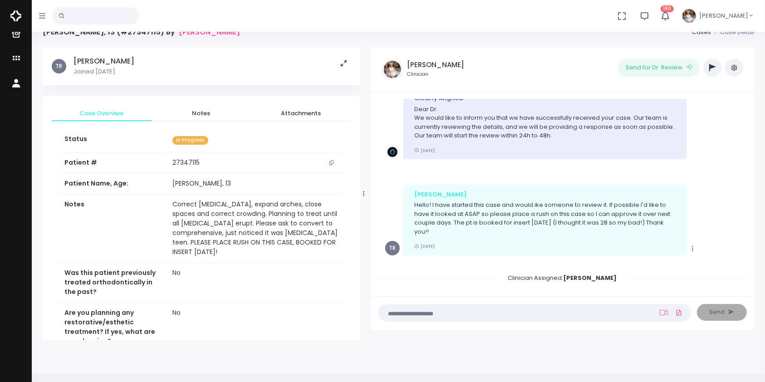
click at [465, 313] on textarea at bounding box center [517, 313] width 266 height 10
click at [755, 330] on div "TR [PERSON_NAME] Joined [DATE] Case Overview Notes Attachments Status In Progre…" at bounding box center [398, 194] width 722 height 292
click at [554, 310] on textarea at bounding box center [517, 313] width 266 height 10
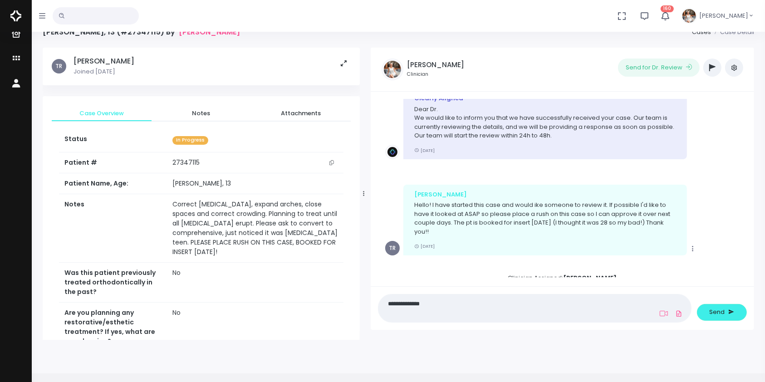
click at [451, 299] on textarea "**********" at bounding box center [517, 308] width 266 height 20
click at [438, 300] on textarea "**********" at bounding box center [517, 308] width 266 height 20
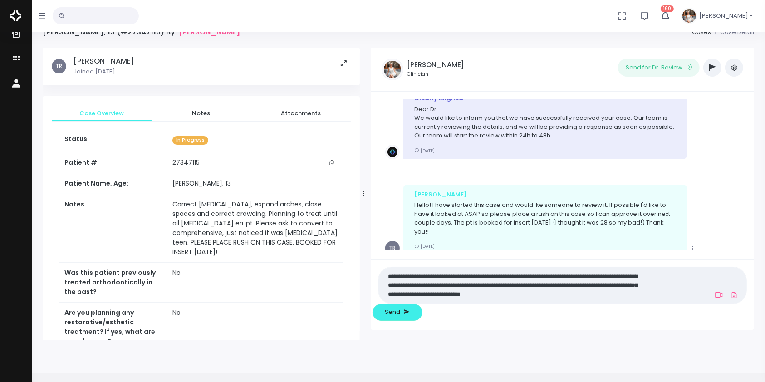
click at [625, 300] on textarea "**********" at bounding box center [517, 284] width 266 height 29
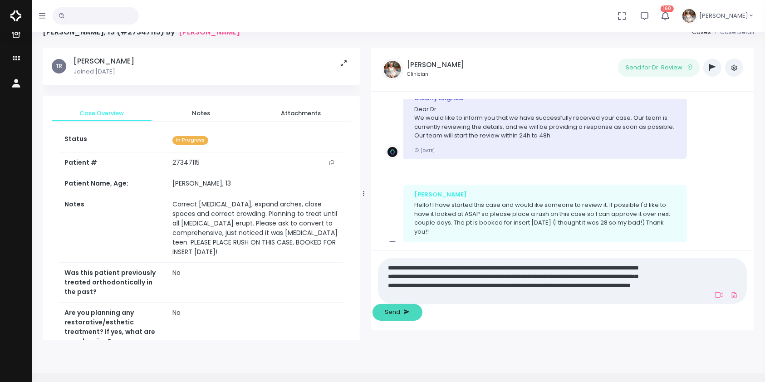
type textarea "**********"
click at [401, 311] on span "Send" at bounding box center [392, 312] width 15 height 9
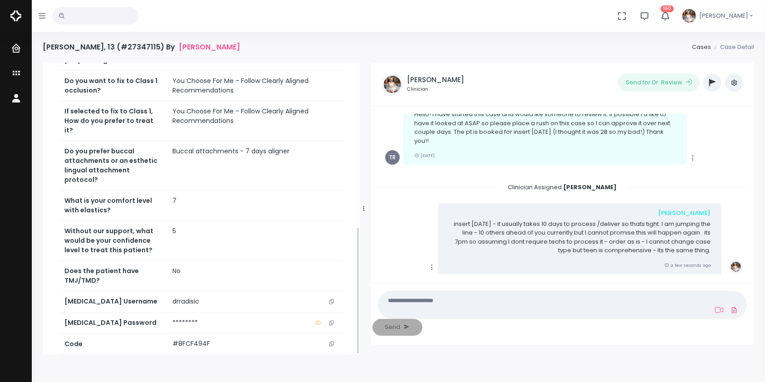
scroll to position [376, 0]
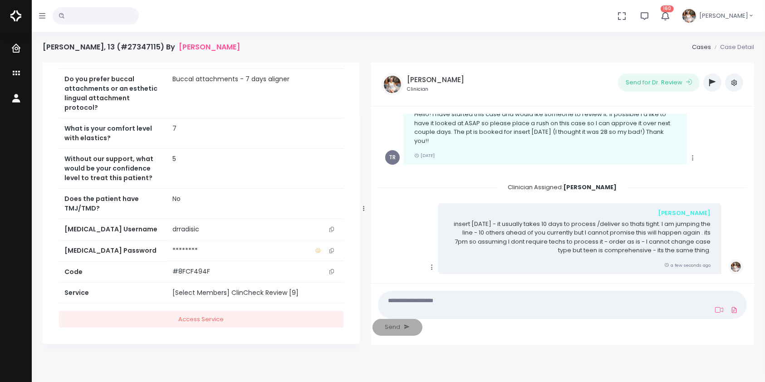
click at [332, 228] on icon "scrollable content" at bounding box center [331, 229] width 5 height 5
click at [334, 227] on button "scrollable content" at bounding box center [331, 230] width 13 height 10
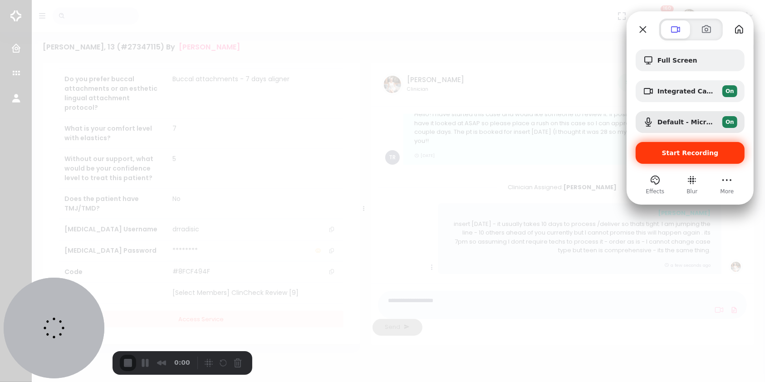
click at [679, 153] on span "Start Recording" at bounding box center [690, 152] width 57 height 7
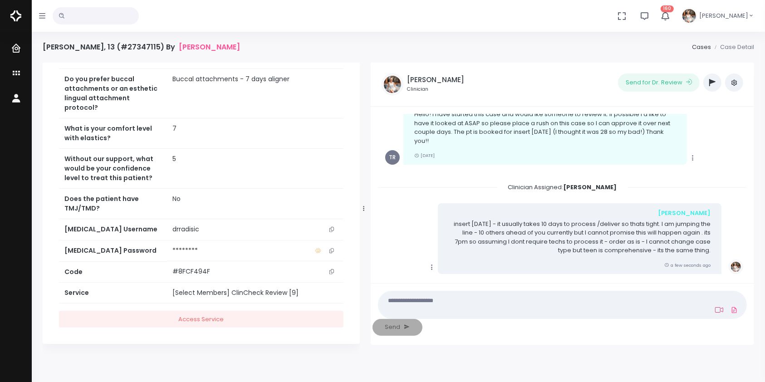
click at [715, 313] on icon at bounding box center [719, 309] width 8 height 7
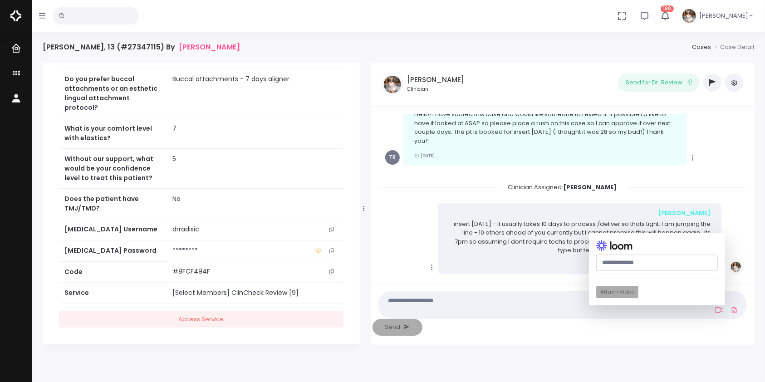
click at [628, 271] on input "text" at bounding box center [657, 263] width 122 height 17
paste input "**********"
type input "**********"
click at [596, 299] on button "Attach Video" at bounding box center [617, 292] width 42 height 12
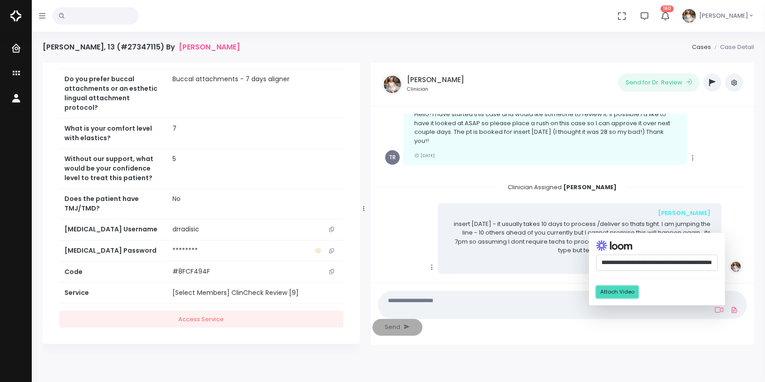
scroll to position [0, 0]
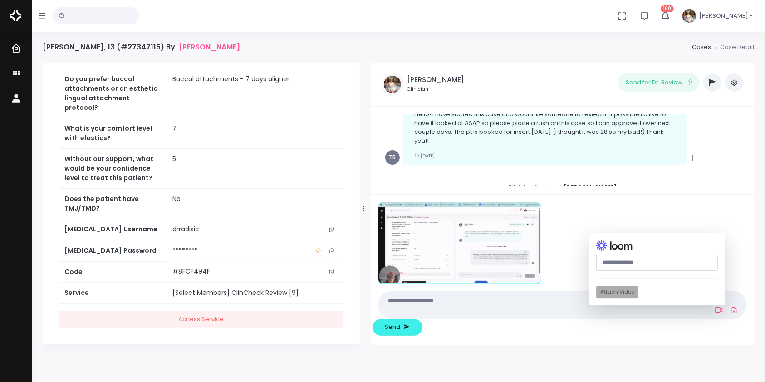
click at [589, 305] on div "(Obrigatório) Attach Video" at bounding box center [657, 269] width 136 height 73
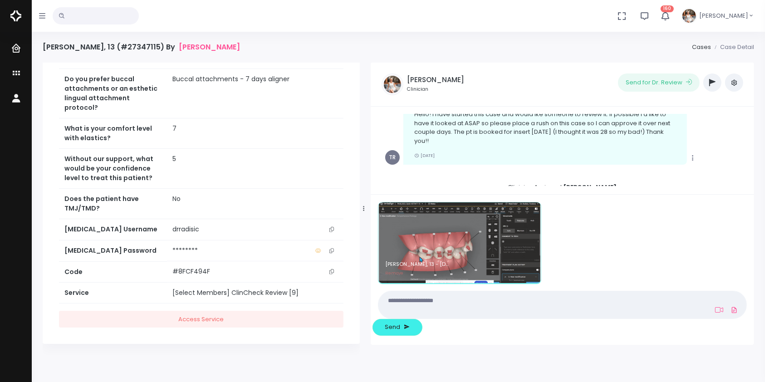
click at [501, 315] on textarea at bounding box center [517, 304] width 266 height 20
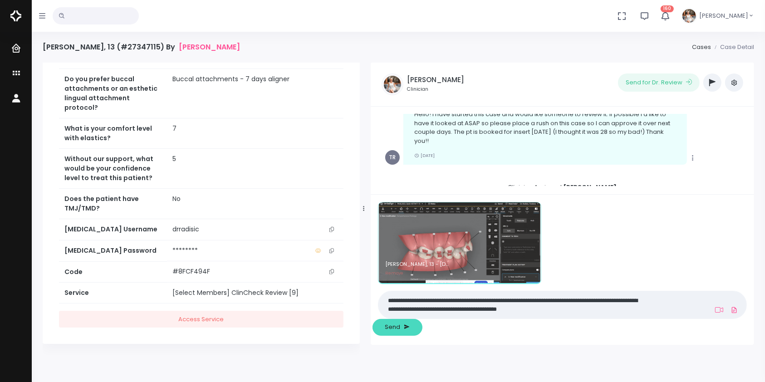
type textarea "**********"
click at [401, 329] on span "Send" at bounding box center [392, 327] width 15 height 9
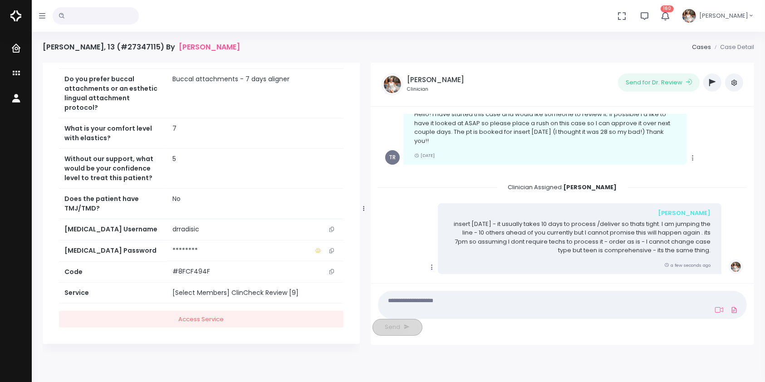
scroll to position [310, 0]
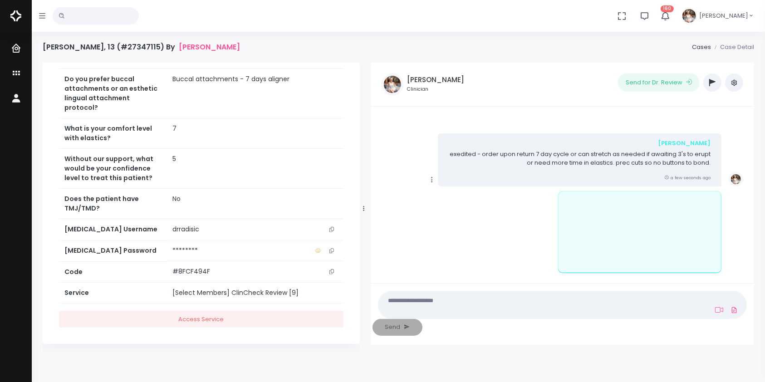
click at [430, 179] on icon "scrollable content" at bounding box center [432, 180] width 8 height 8
click at [454, 196] on link "Mark as Video Review" at bounding box center [473, 198] width 94 height 14
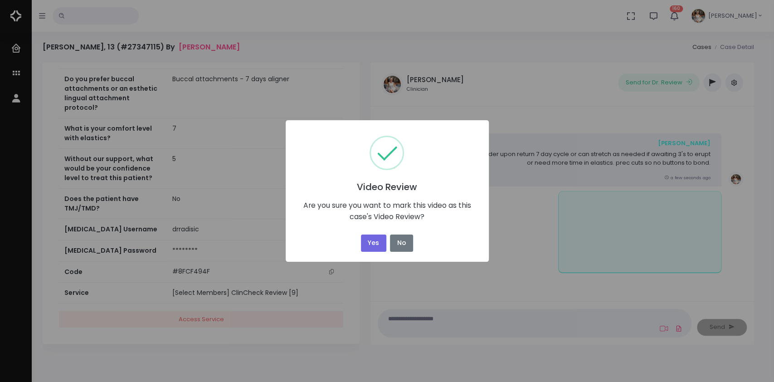
click at [372, 252] on div "Yes No No" at bounding box center [387, 242] width 56 height 21
click at [374, 244] on button "Yes" at bounding box center [373, 244] width 25 height 18
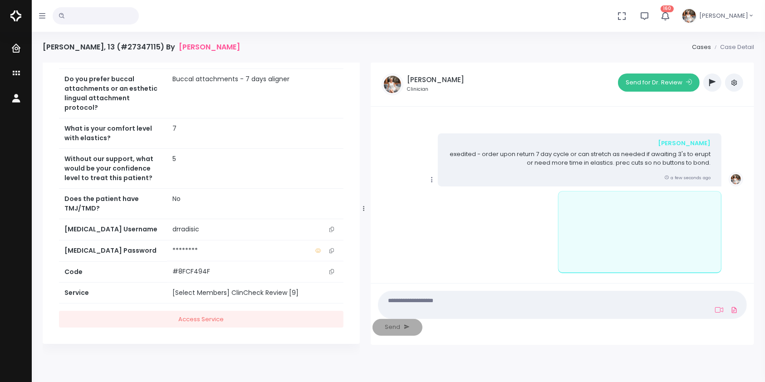
click at [668, 84] on button "Send for Dr. Review" at bounding box center [659, 82] width 82 height 18
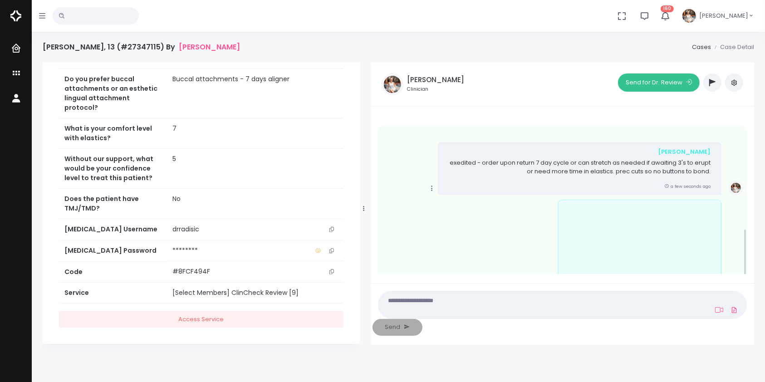
scroll to position [319, 0]
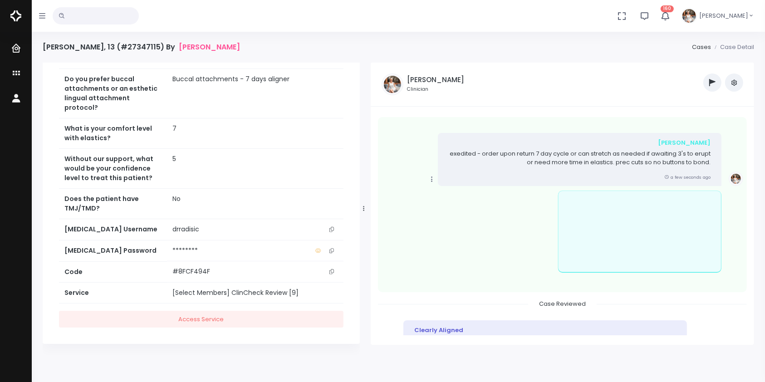
click at [662, 84] on ul "‼️ Priority Waiting Reply From Dentist PREVIDEO HELP NEEDED Orthodontist /[PERS…" at bounding box center [624, 82] width 237 height 18
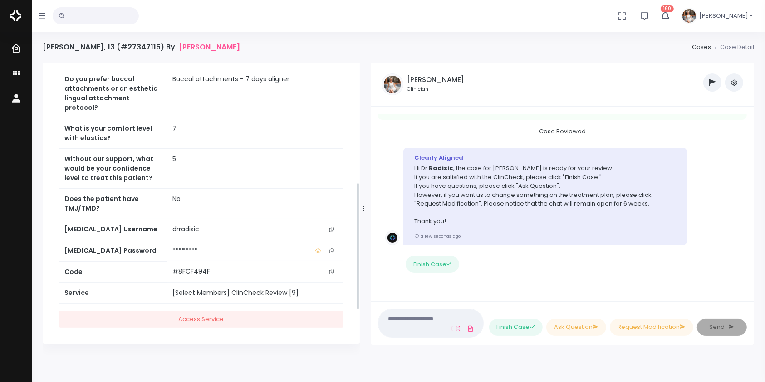
scroll to position [0, 0]
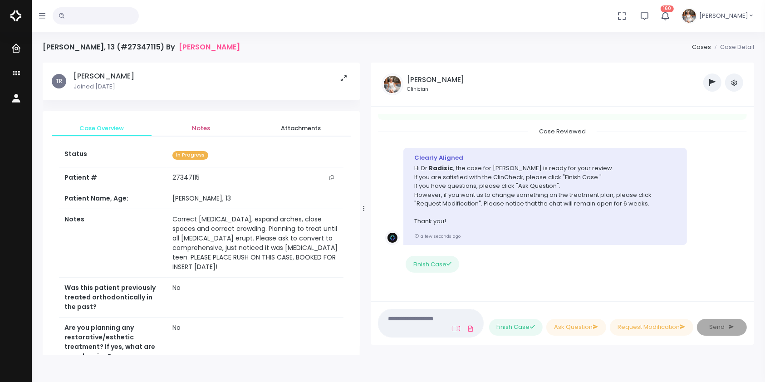
click at [206, 130] on span "Notes" at bounding box center [201, 128] width 85 height 9
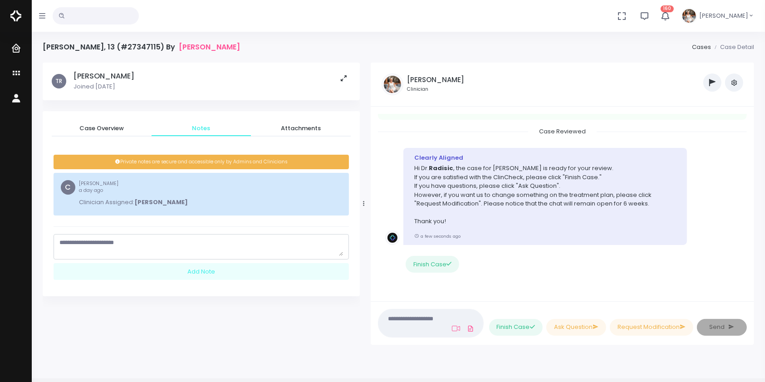
click at [197, 250] on textarea "scrollable content" at bounding box center [201, 247] width 284 height 18
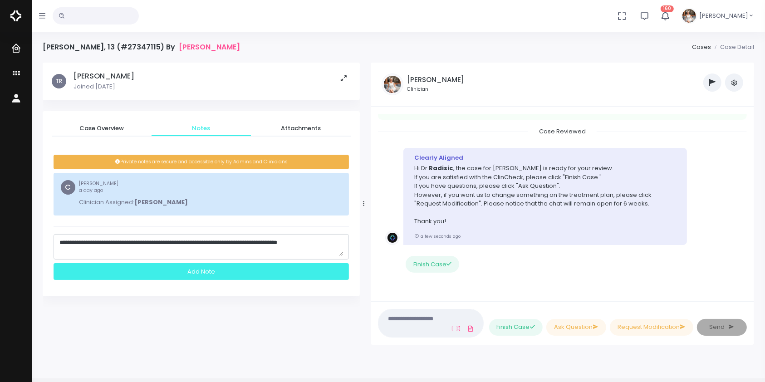
type textarea "**********"
click at [196, 274] on div "Add Note" at bounding box center [201, 271] width 295 height 17
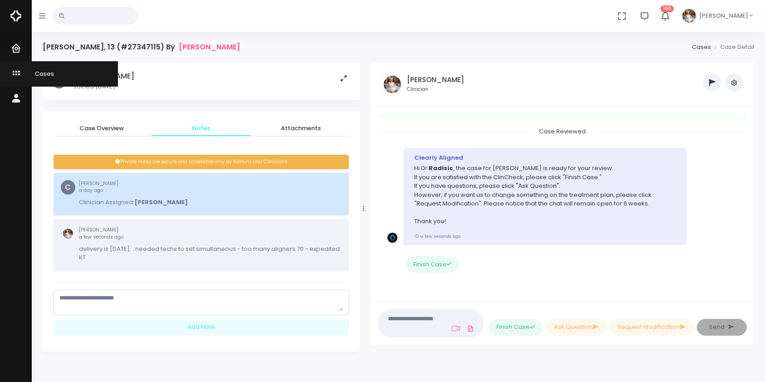
click at [14, 74] on icon "scrollable content" at bounding box center [17, 73] width 13 height 11
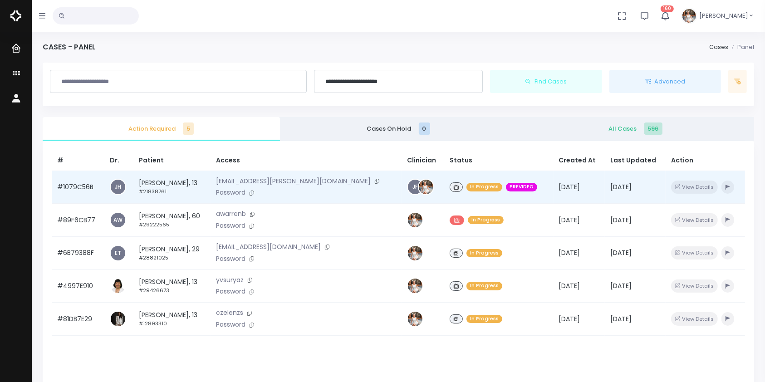
click at [76, 190] on td "#1079C56B" at bounding box center [78, 187] width 53 height 33
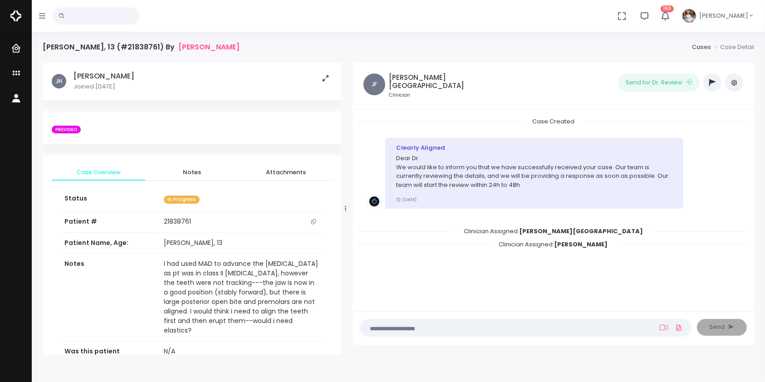
drag, startPoint x: 277, startPoint y: 207, endPoint x: 387, endPoint y: 203, distance: 109.9
click at [348, 203] on div at bounding box center [345, 208] width 5 height 286
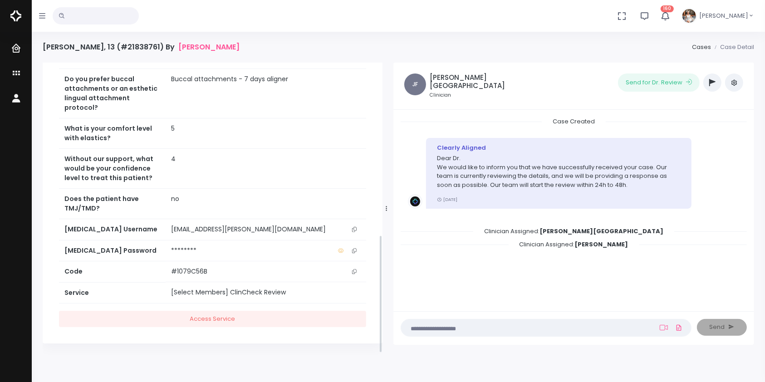
scroll to position [431, 0]
click at [354, 227] on icon "scrollable content" at bounding box center [354, 229] width 5 height 5
click at [353, 227] on icon "scrollable content" at bounding box center [354, 229] width 5 height 5
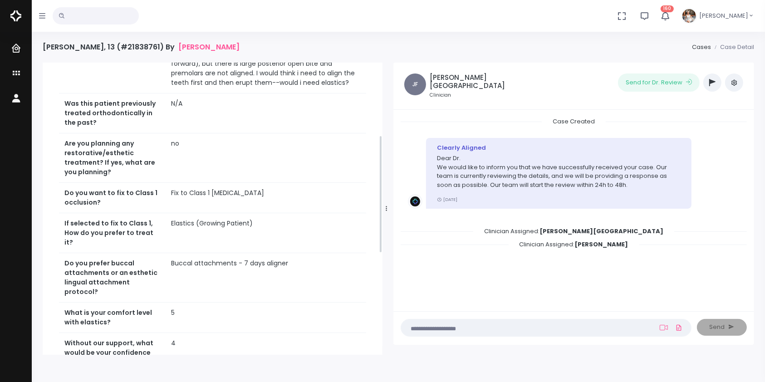
scroll to position [27, 0]
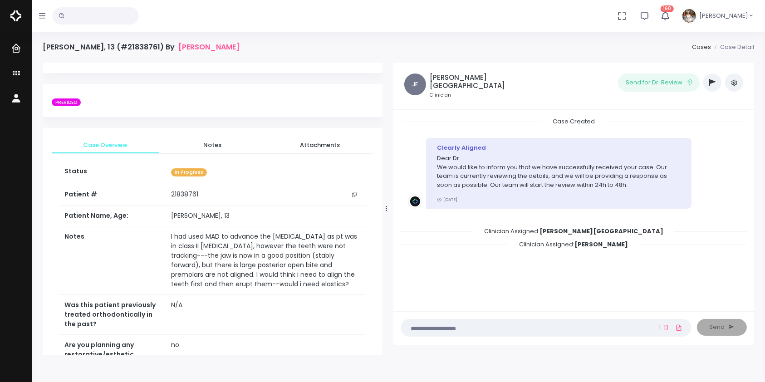
click at [712, 83] on icon "button" at bounding box center [712, 82] width 6 height 7
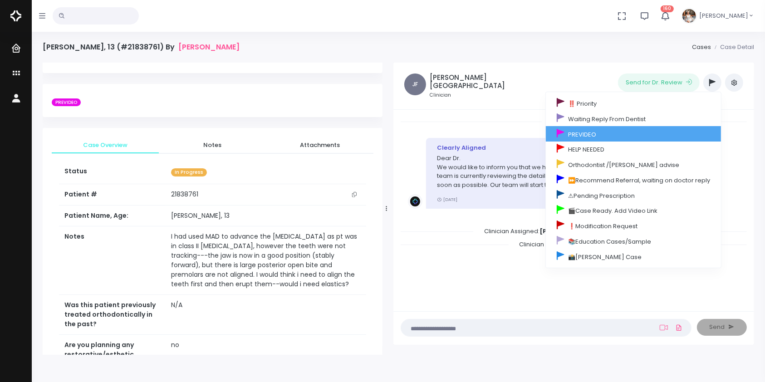
click at [608, 137] on link "PREVIDEO" at bounding box center [633, 133] width 175 height 15
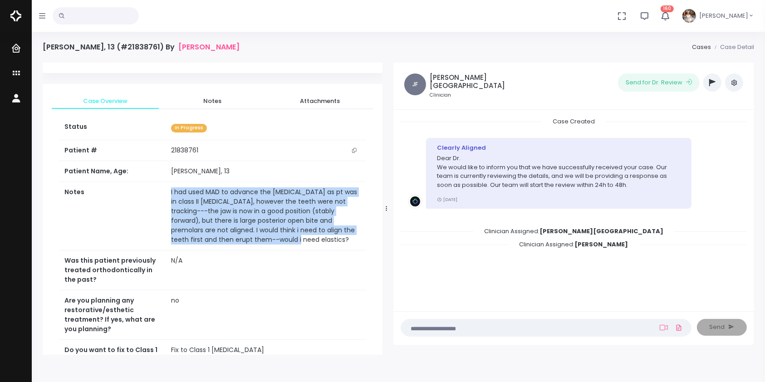
drag, startPoint x: 198, startPoint y: 244, endPoint x: 155, endPoint y: 194, distance: 65.6
click at [155, 194] on tr "Notes I had used MAD to advance the [MEDICAL_DATA] as pt was in class II [MEDIC…" at bounding box center [212, 216] width 307 height 69
copy tr "I had used MAD to advance the [MEDICAL_DATA] as pt was in class II [MEDICAL_DAT…"
click at [230, 223] on td "I had used MAD to advance the [MEDICAL_DATA] as pt was in class II [MEDICAL_DAT…" at bounding box center [266, 216] width 201 height 69
drag, startPoint x: 202, startPoint y: 247, endPoint x: 152, endPoint y: 196, distance: 71.2
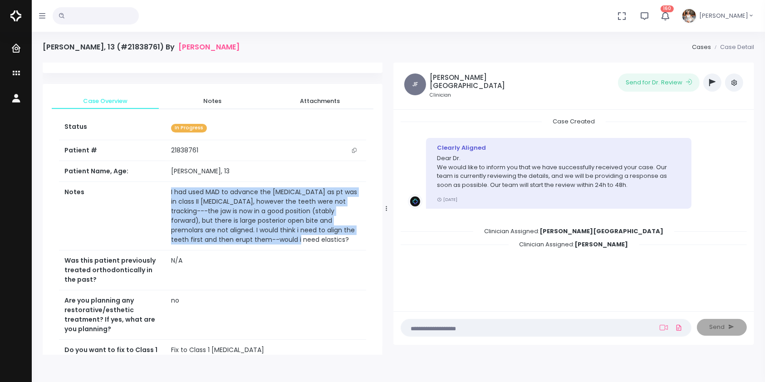
click at [152, 196] on tr "Notes I had used MAD to advance the [MEDICAL_DATA] as pt was in class II [MEDIC…" at bounding box center [212, 216] width 307 height 69
copy tr "I had used MAD to advance the [MEDICAL_DATA] as pt was in class II [MEDICAL_DAT…"
click at [213, 104] on span "Notes" at bounding box center [212, 101] width 93 height 9
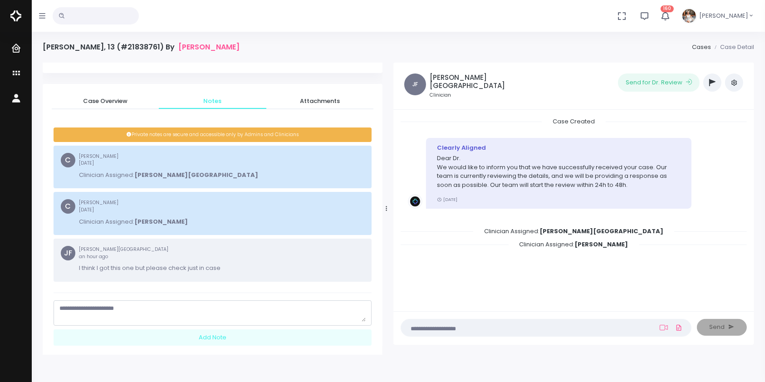
click at [159, 312] on textarea "scrollable content" at bounding box center [212, 313] width 306 height 18
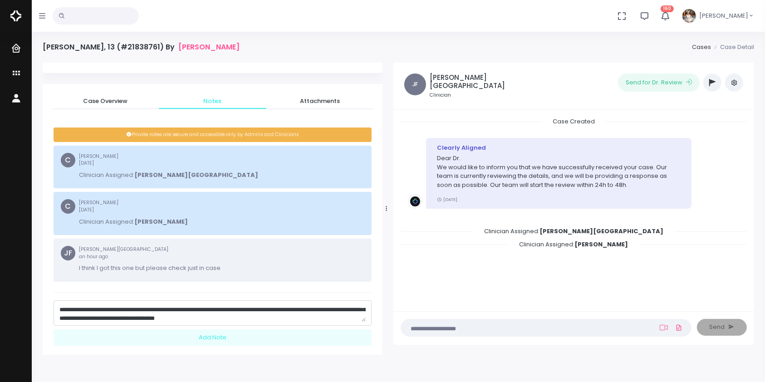
scroll to position [17, 0]
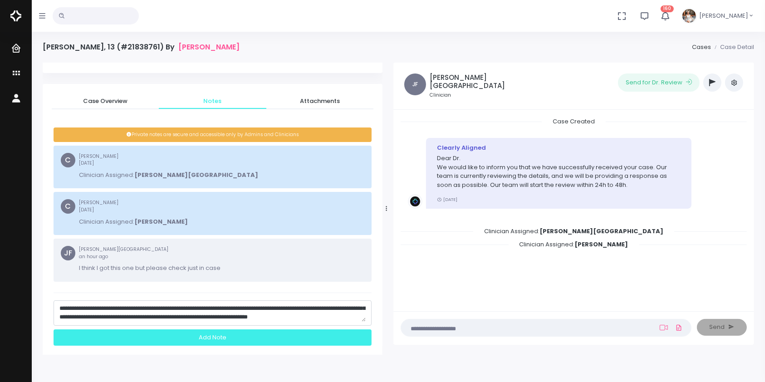
type textarea "**********"
click at [215, 339] on div "Add Note" at bounding box center [213, 337] width 318 height 17
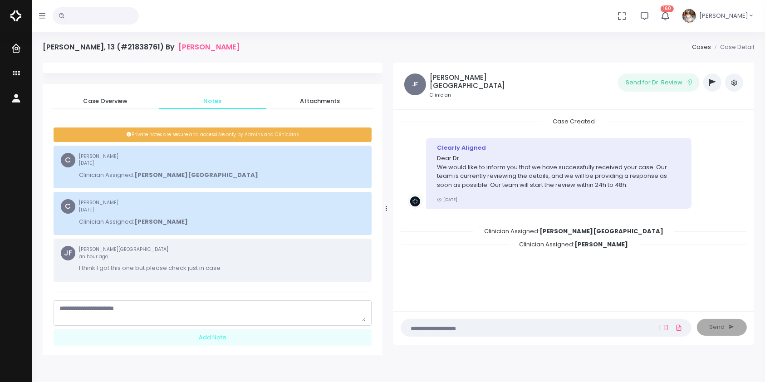
scroll to position [0, 0]
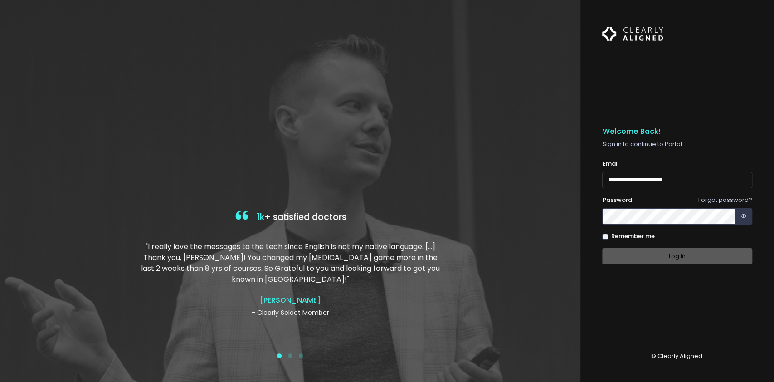
click at [611, 178] on input "**********" at bounding box center [677, 180] width 150 height 17
type input "**********"
click at [550, 184] on div at bounding box center [290, 191] width 581 height 382
click at [657, 253] on button "Log In" at bounding box center [677, 256] width 150 height 17
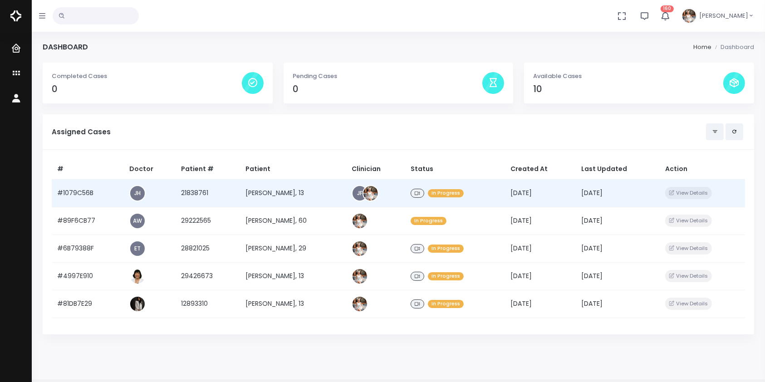
click at [85, 197] on td "#1079C56B" at bounding box center [88, 193] width 72 height 28
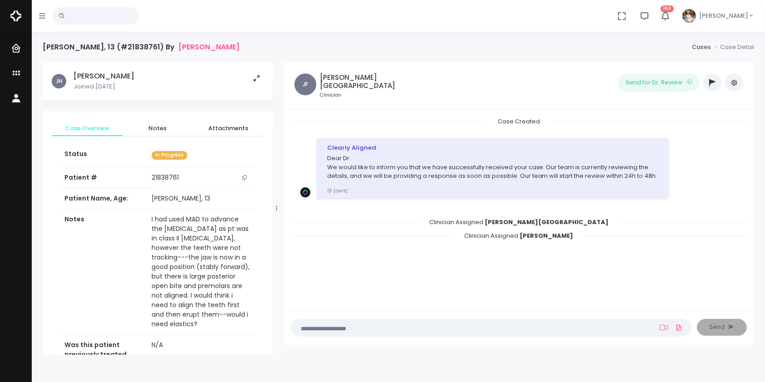
click at [428, 329] on textarea at bounding box center [473, 328] width 353 height 10
click at [163, 127] on span "Notes" at bounding box center [158, 128] width 56 height 9
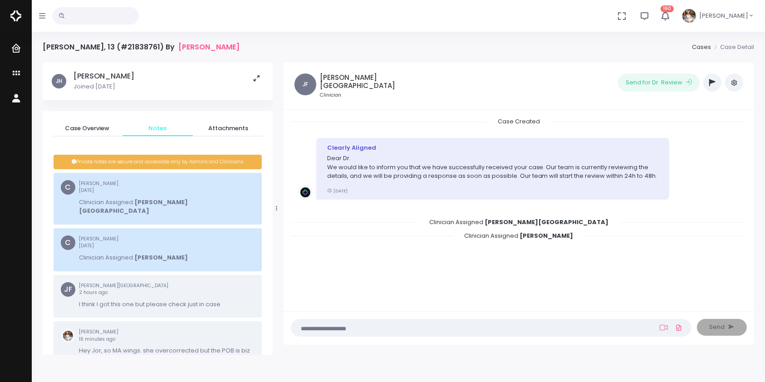
click at [155, 127] on span "Notes" at bounding box center [158, 128] width 56 height 9
click at [484, 329] on textarea at bounding box center [473, 328] width 353 height 10
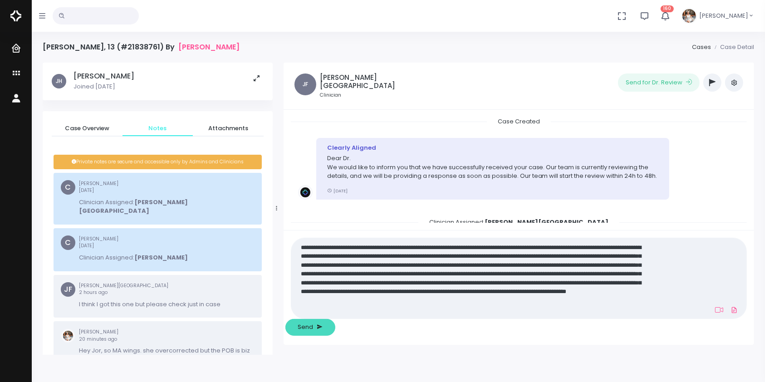
type textarea "**********"
click at [313, 328] on span "Send" at bounding box center [305, 327] width 15 height 9
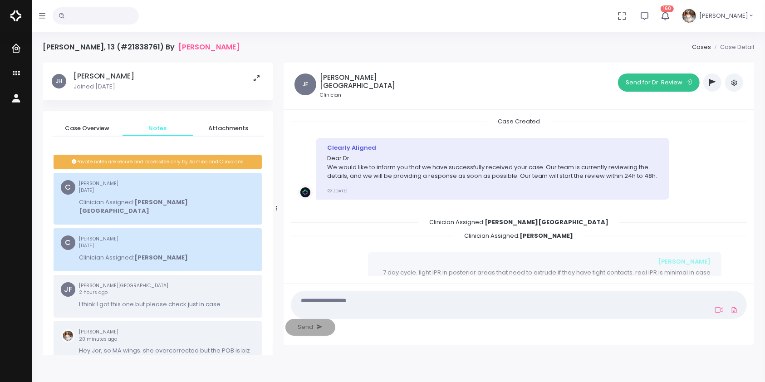
click at [657, 85] on button "Send for Dr. Review" at bounding box center [659, 82] width 82 height 18
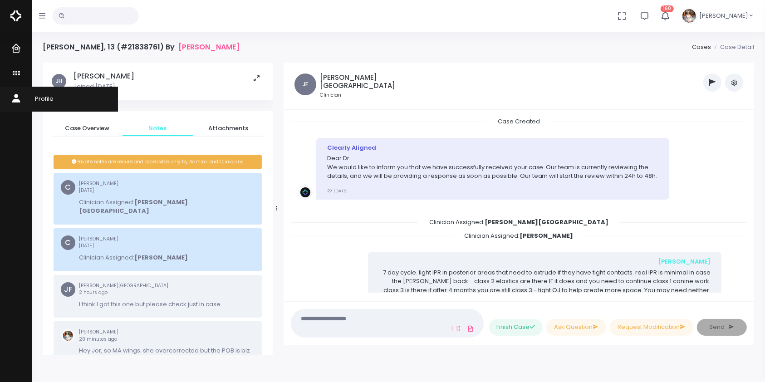
scroll to position [253, 0]
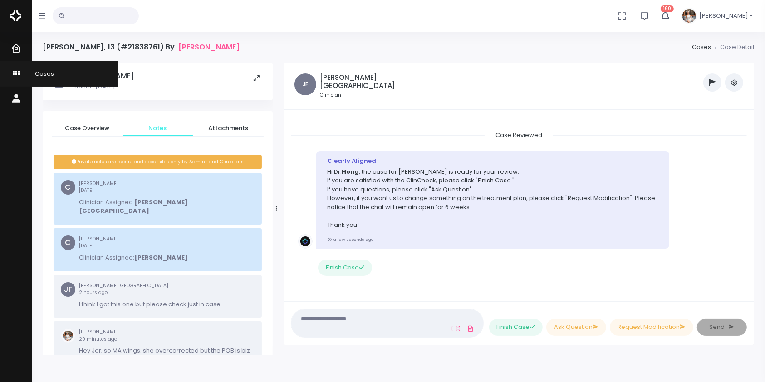
click at [15, 71] on icon "scrollable content" at bounding box center [17, 73] width 13 height 11
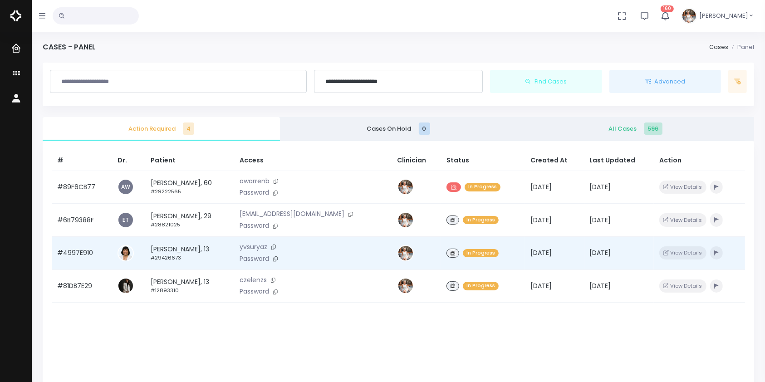
click at [76, 253] on td "#4997E910" at bounding box center [82, 252] width 60 height 33
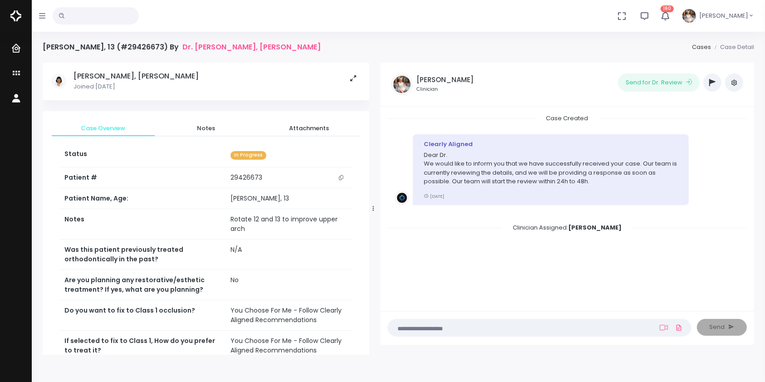
drag, startPoint x: 277, startPoint y: 209, endPoint x: 415, endPoint y: 220, distance: 137.9
click at [376, 220] on div at bounding box center [373, 208] width 5 height 286
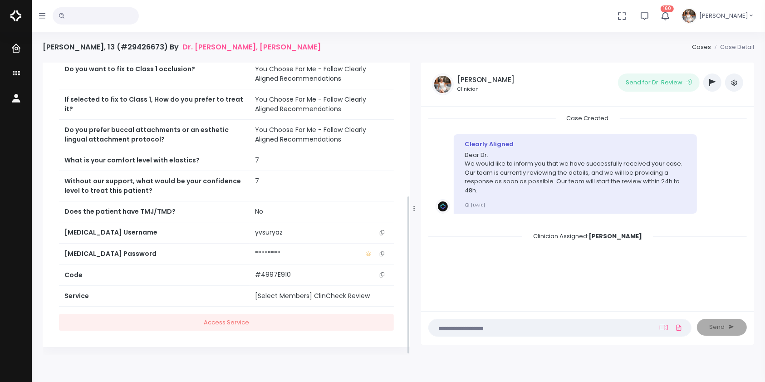
scroll to position [245, 0]
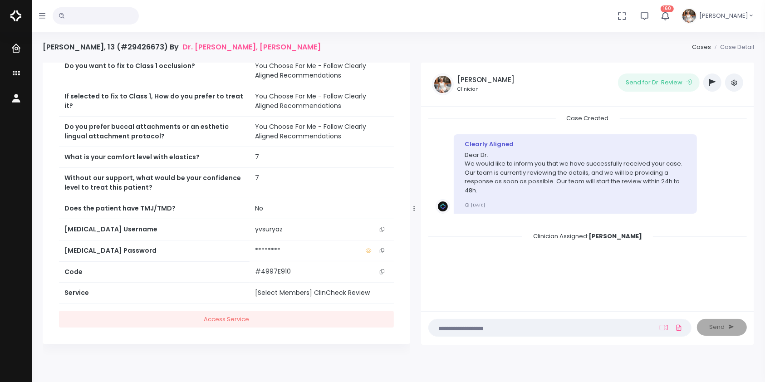
click at [385, 227] on button "scrollable content" at bounding box center [382, 230] width 13 height 10
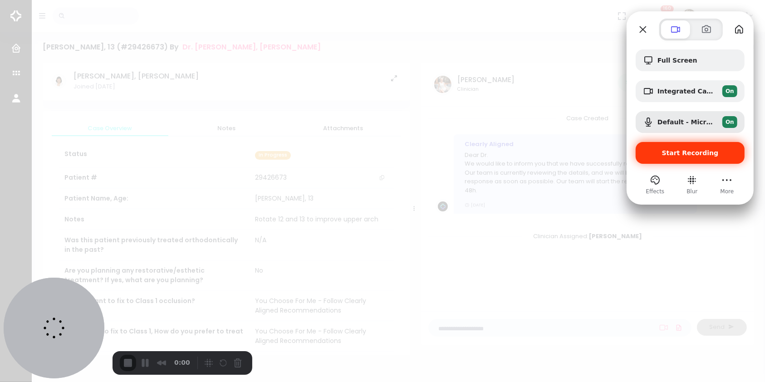
click at [700, 155] on span "Start Recording" at bounding box center [690, 152] width 57 height 7
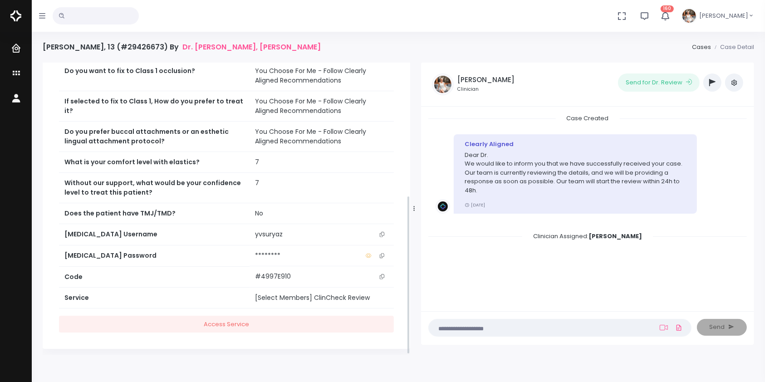
scroll to position [245, 0]
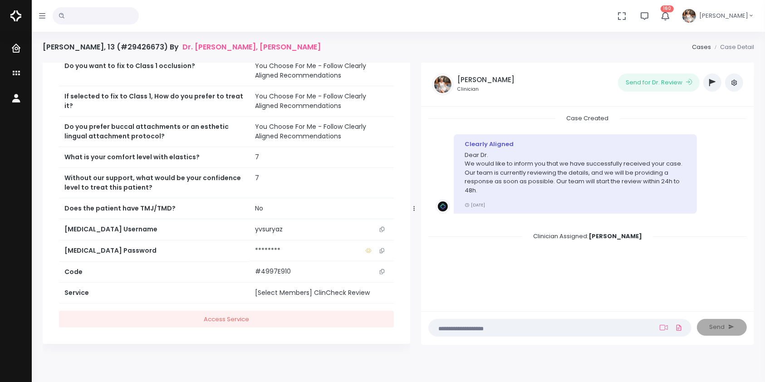
click at [591, 323] on textarea at bounding box center [542, 328] width 216 height 10
click at [658, 327] on link at bounding box center [664, 327] width 12 height 7
click at [664, 331] on ul "(Obrigatório) Attach Video" at bounding box center [671, 327] width 26 height 16
click at [664, 324] on icon at bounding box center [664, 327] width 8 height 7
click at [663, 330] on icon at bounding box center [664, 327] width 8 height 7
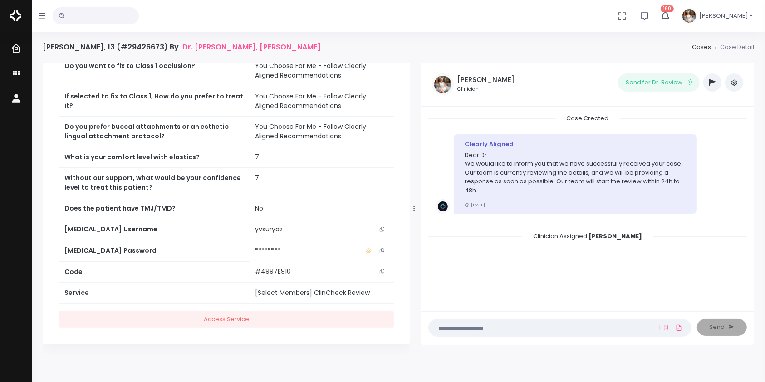
click at [622, 333] on nick-textarea "(Obrigatório)" at bounding box center [559, 328] width 263 height 18
click at [665, 329] on icon at bounding box center [664, 327] width 8 height 7
click at [631, 326] on textarea at bounding box center [542, 328] width 216 height 10
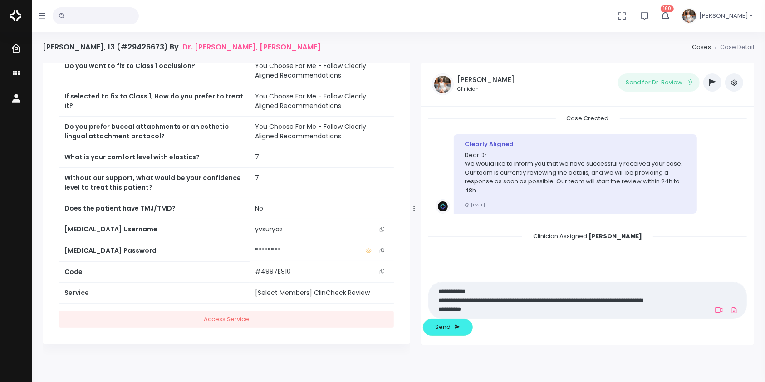
scroll to position [0, 0]
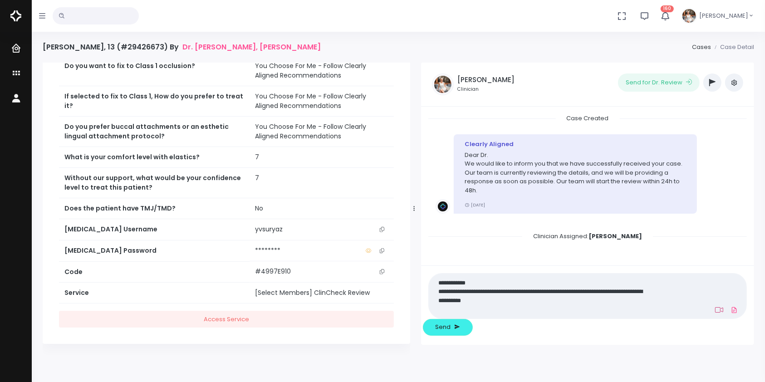
type textarea "**********"
click at [715, 313] on icon at bounding box center [719, 309] width 8 height 7
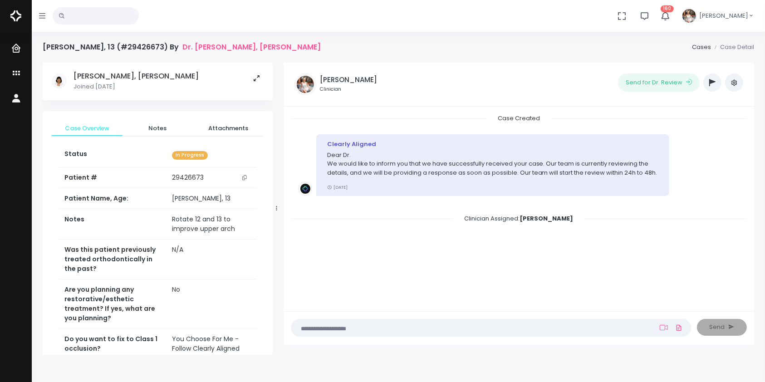
click at [664, 332] on ul "(Obrigatório) Attach Video" at bounding box center [671, 327] width 26 height 16
click at [663, 325] on icon at bounding box center [664, 327] width 8 height 5
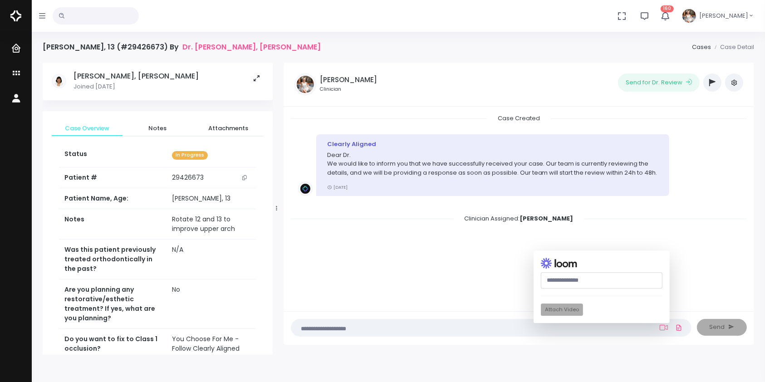
click at [589, 282] on input "text" at bounding box center [602, 280] width 122 height 17
paste input "**********"
type input "**********"
click at [581, 309] on button "Attach Video" at bounding box center [562, 310] width 42 height 12
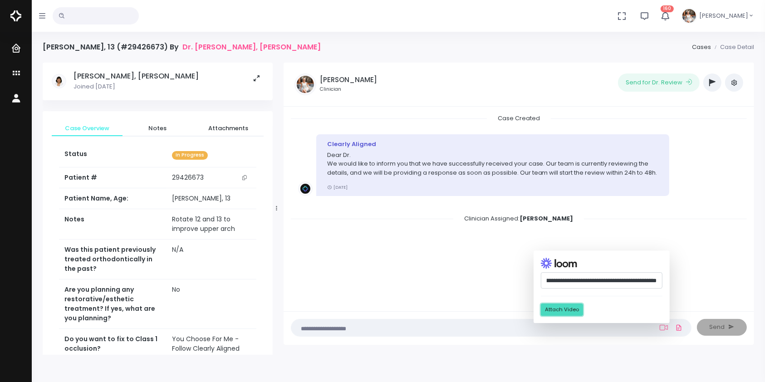
scroll to position [0, 0]
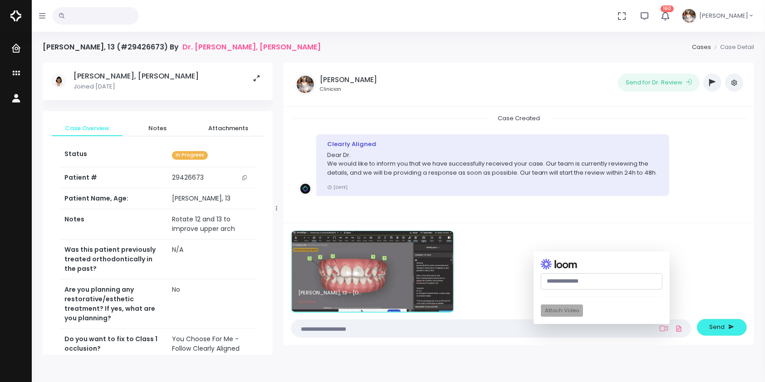
click at [452, 328] on textarea at bounding box center [473, 328] width 353 height 10
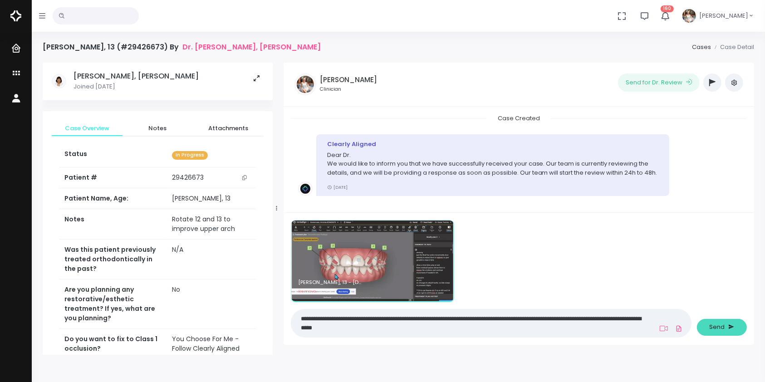
type textarea "**********"
click at [713, 325] on span "Send" at bounding box center [717, 327] width 15 height 9
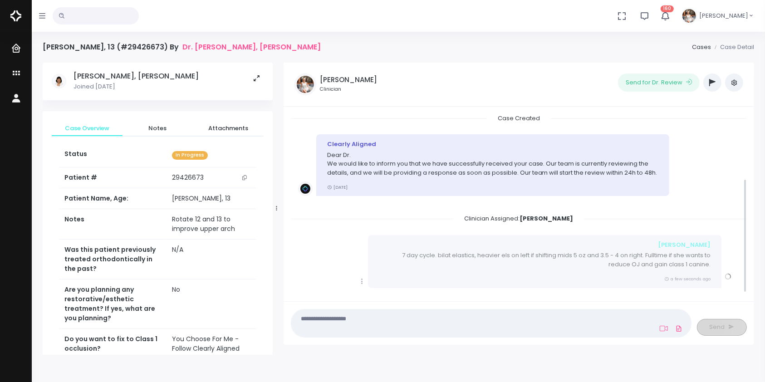
scroll to position [102, 0]
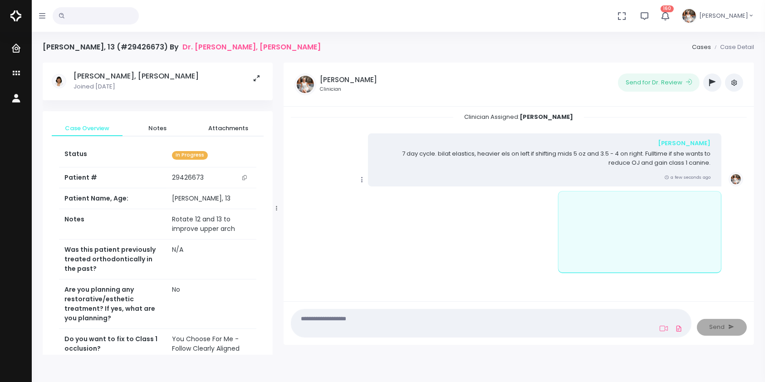
click at [360, 180] on icon "scrollable content" at bounding box center [362, 180] width 8 height 8
click at [401, 198] on link "Mark as Video Review" at bounding box center [404, 198] width 94 height 14
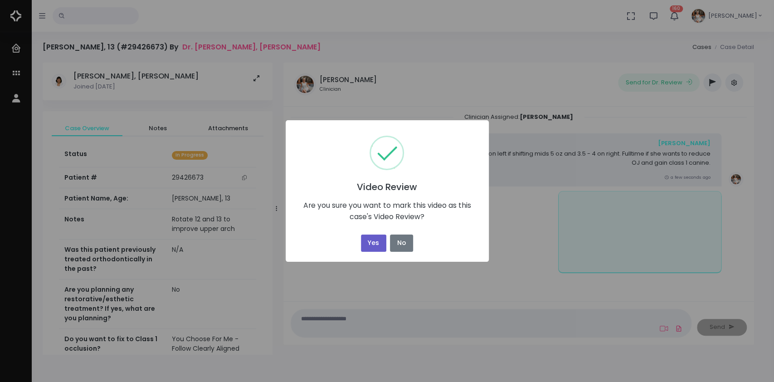
click at [372, 234] on div "Yes No No" at bounding box center [387, 242] width 56 height 21
click at [377, 243] on button "Yes" at bounding box center [373, 244] width 25 height 18
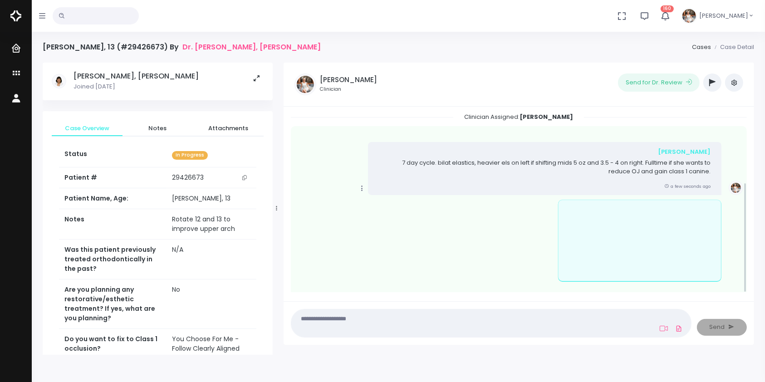
scroll to position [110, 0]
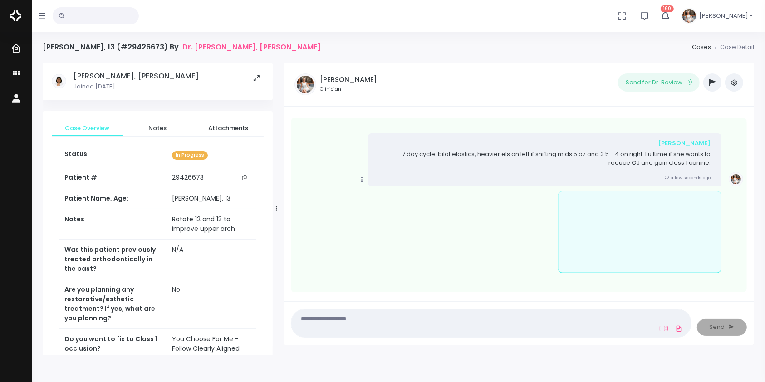
drag, startPoint x: 286, startPoint y: 47, endPoint x: 36, endPoint y: 43, distance: 250.5
click at [36, 43] on div "Victoria Homorcean, 13 (#29426673) By Dr. Surya, Yvonne Cases Case Detail Surya…" at bounding box center [398, 227] width 733 height 455
copy h4 "Victoria Homorcean, 13 (#29426673) By"
click at [639, 77] on button "Send for Dr. Review" at bounding box center [659, 82] width 82 height 18
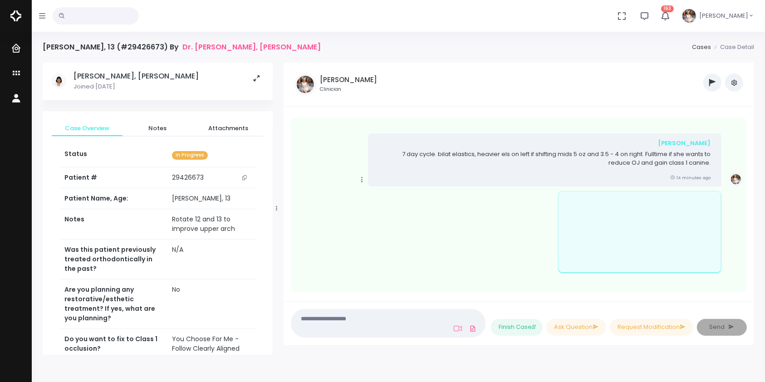
scroll to position [283, 0]
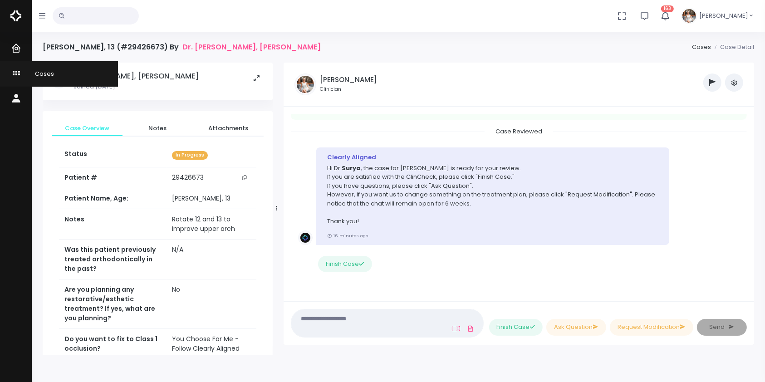
click at [15, 70] on icon "scrollable content" at bounding box center [17, 73] width 13 height 11
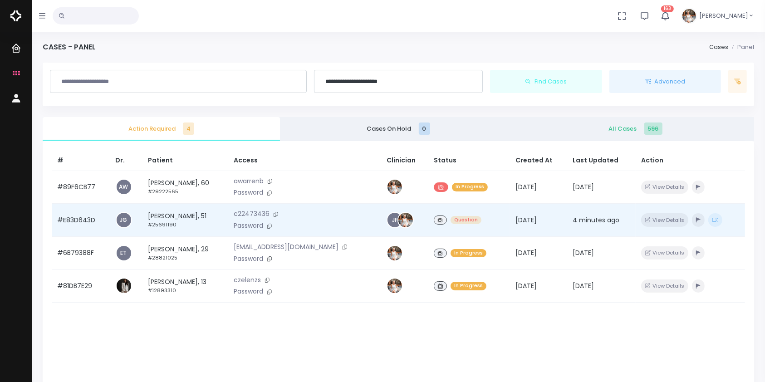
click at [71, 223] on td "#E83D643D" at bounding box center [81, 220] width 59 height 33
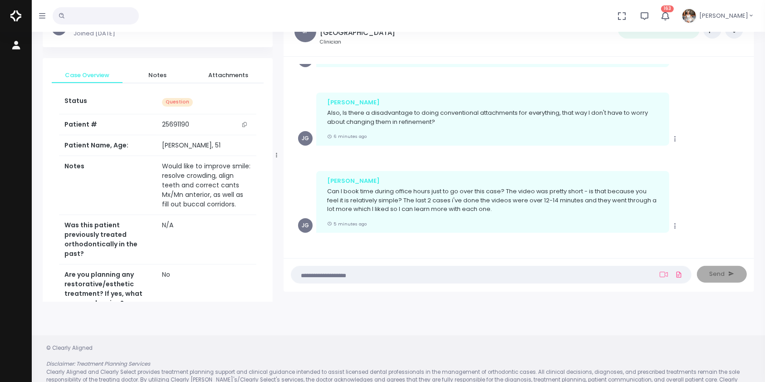
scroll to position [72, 0]
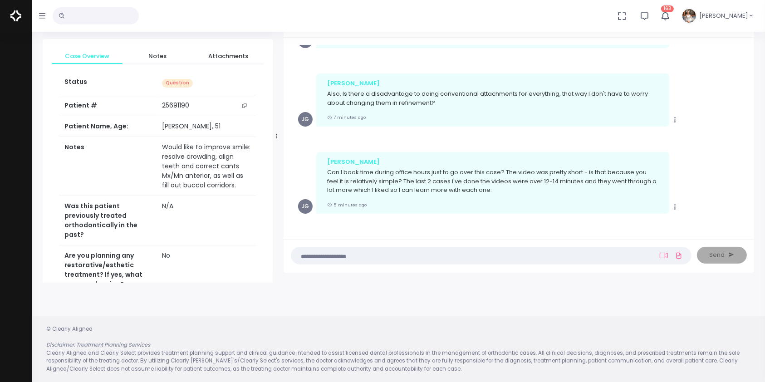
click at [421, 253] on textarea at bounding box center [473, 255] width 353 height 10
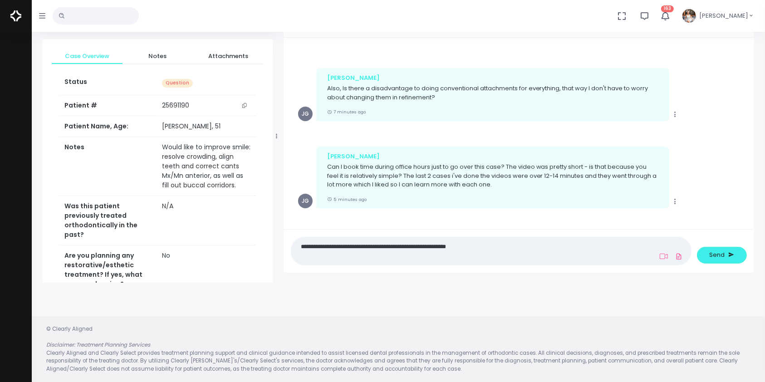
click at [426, 247] on textarea "**********" at bounding box center [473, 251] width 353 height 20
click at [486, 249] on textarea "**********" at bounding box center [473, 251] width 353 height 20
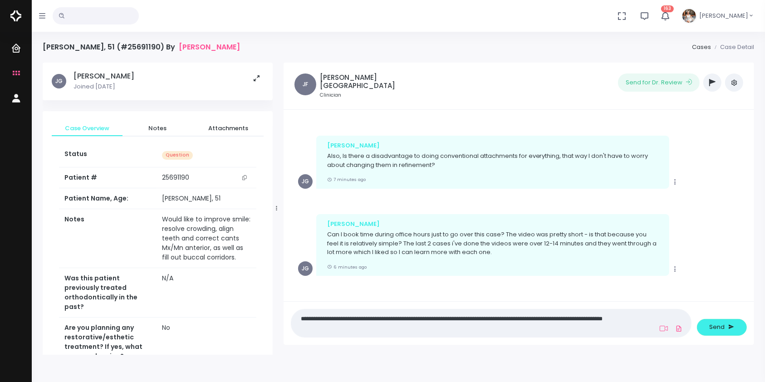
scroll to position [1009, 0]
click at [521, 332] on textarea "**********" at bounding box center [473, 323] width 353 height 20
click at [610, 330] on textarea "**********" at bounding box center [473, 323] width 353 height 20
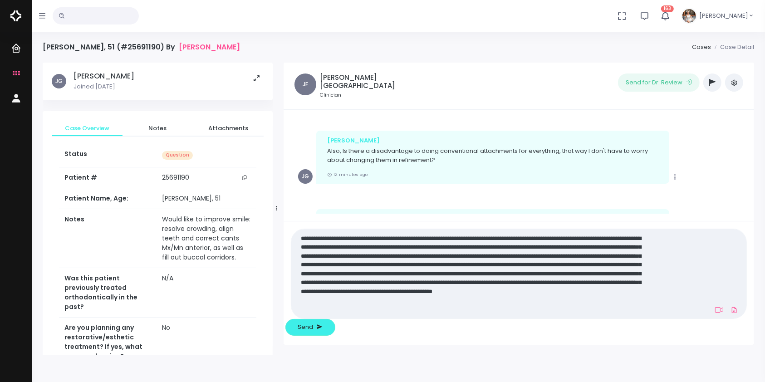
scroll to position [0, 0]
click at [552, 315] on textarea at bounding box center [474, 273] width 354 height 83
click at [622, 315] on textarea at bounding box center [474, 273] width 354 height 83
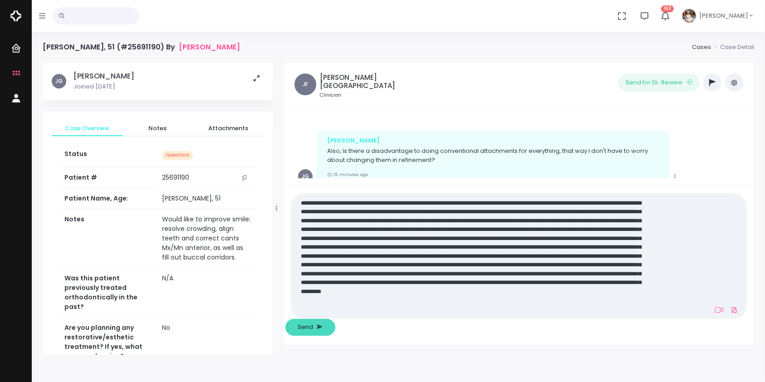
type textarea "**********"
click at [313, 330] on span "Send" at bounding box center [305, 327] width 15 height 9
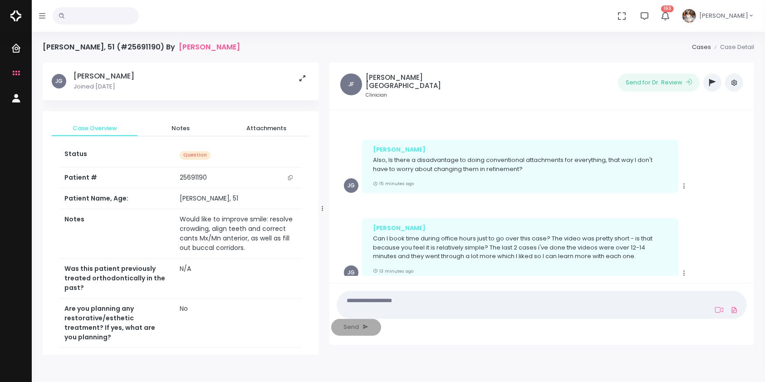
scroll to position [1035, 0]
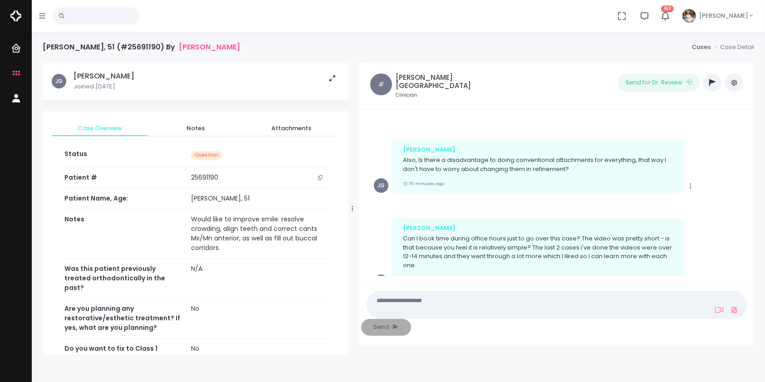
drag, startPoint x: 274, startPoint y: 208, endPoint x: 350, endPoint y: 202, distance: 76.0
click at [350, 202] on div at bounding box center [352, 208] width 5 height 286
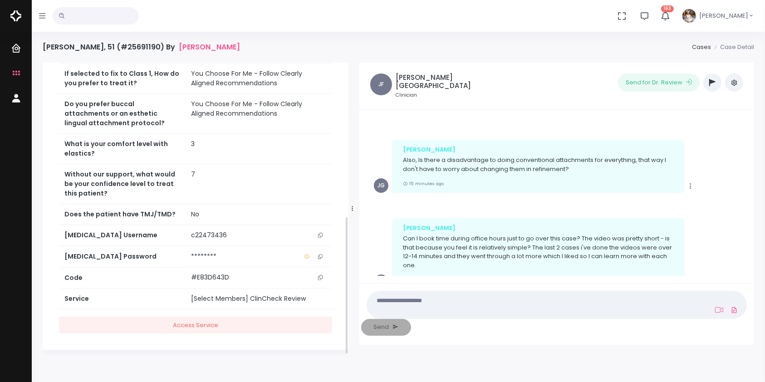
scroll to position [326, 0]
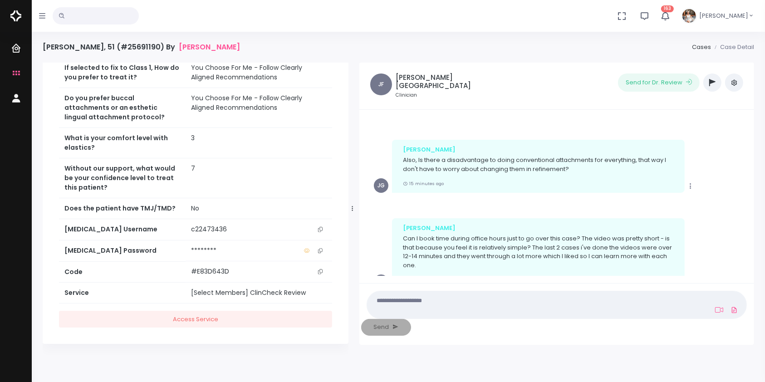
click at [323, 228] on button "scrollable content" at bounding box center [320, 230] width 13 height 10
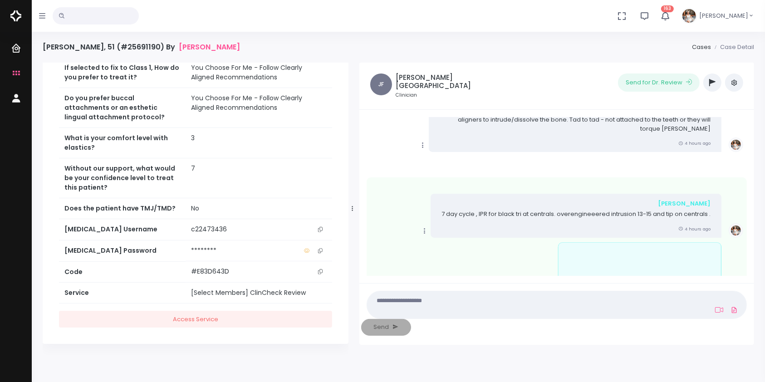
scroll to position [27, 0]
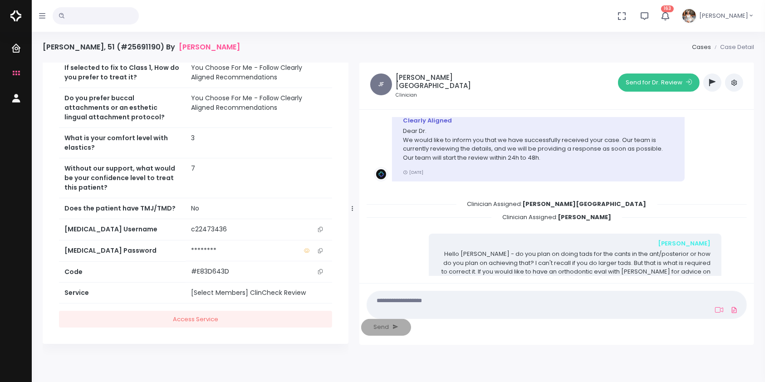
click at [644, 80] on button "Send for Dr. Review" at bounding box center [659, 82] width 82 height 18
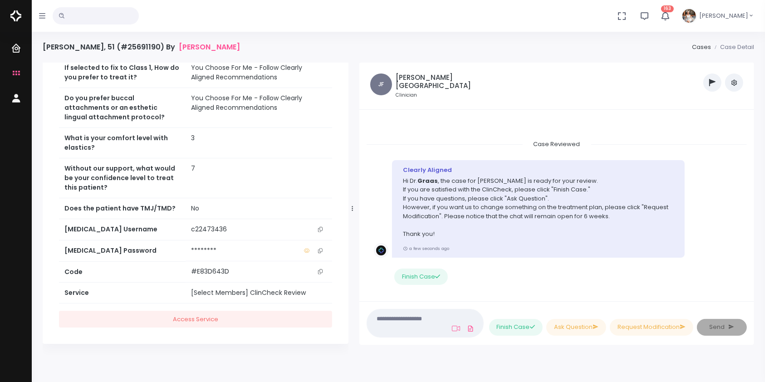
scroll to position [0, 0]
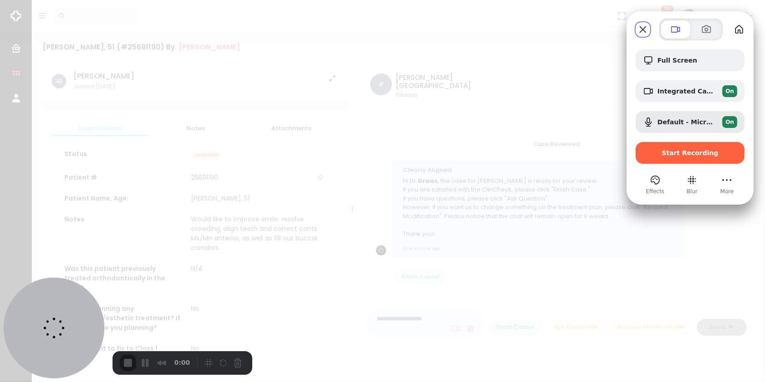
click at [685, 144] on div "Start Recording" at bounding box center [690, 153] width 109 height 22
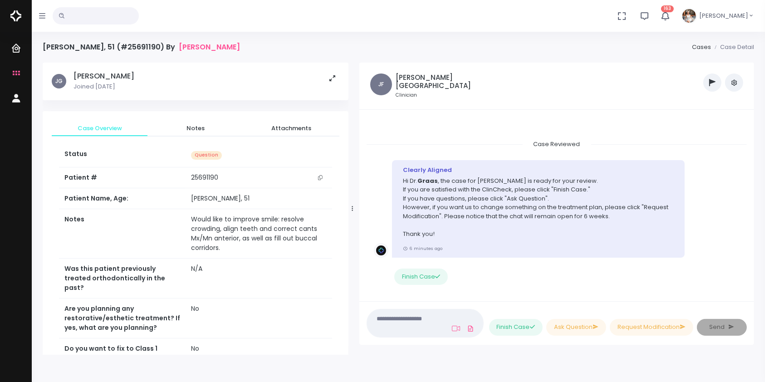
click at [416, 326] on textarea at bounding box center [405, 323] width 66 height 20
click at [494, 319] on button "Finish Case" at bounding box center [516, 327] width 54 height 17
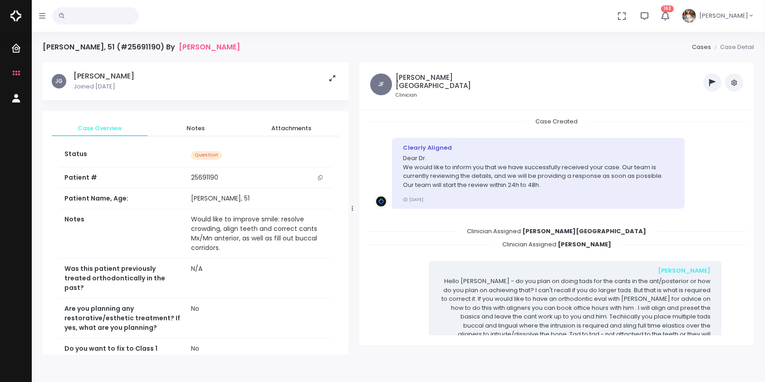
click at [734, 80] on icon "button" at bounding box center [733, 82] width 7 height 7
click at [709, 120] on link "Unarchive Case" at bounding box center [702, 116] width 79 height 14
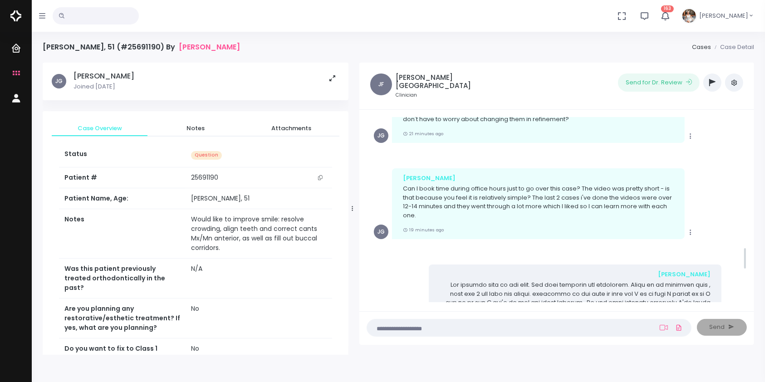
scroll to position [1209, 0]
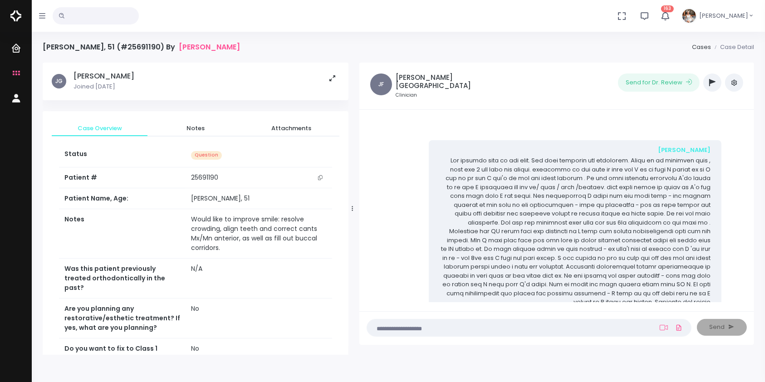
click at [446, 327] on textarea at bounding box center [511, 328] width 278 height 10
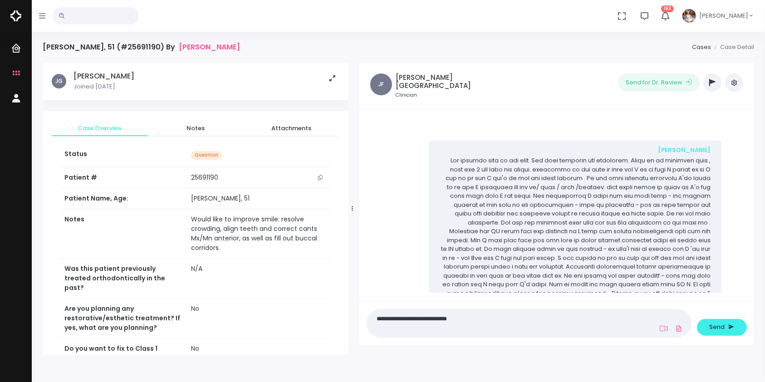
paste textarea "**********"
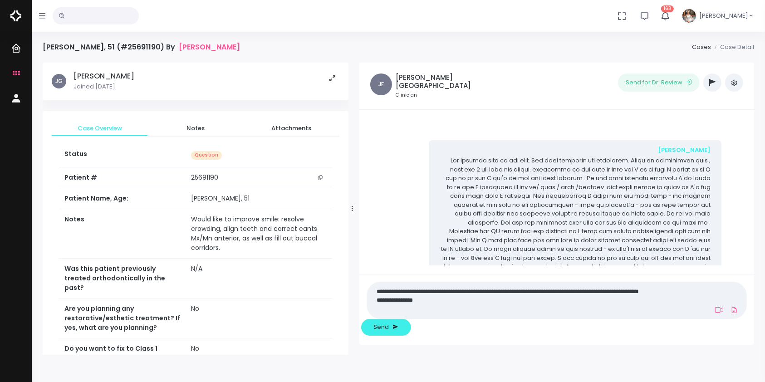
click at [444, 311] on textarea "**********" at bounding box center [511, 299] width 278 height 29
click at [444, 313] on textarea "**********" at bounding box center [511, 299] width 278 height 29
click at [486, 311] on textarea "**********" at bounding box center [511, 299] width 278 height 29
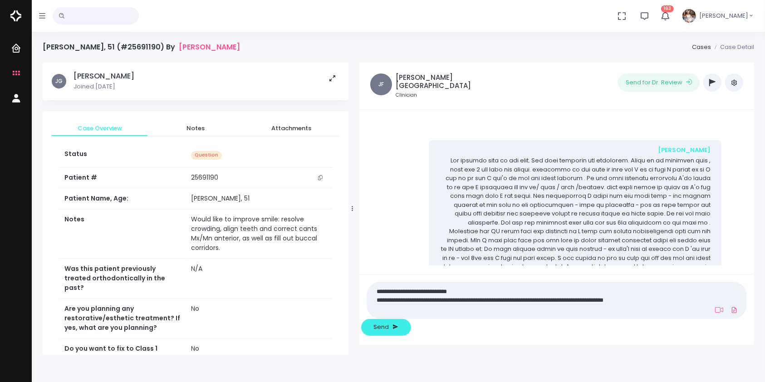
click at [480, 301] on nick-textarea "**********" at bounding box center [557, 300] width 380 height 37
click at [465, 303] on nick-textarea "**********" at bounding box center [557, 300] width 380 height 37
click at [470, 311] on textarea "**********" at bounding box center [511, 299] width 278 height 29
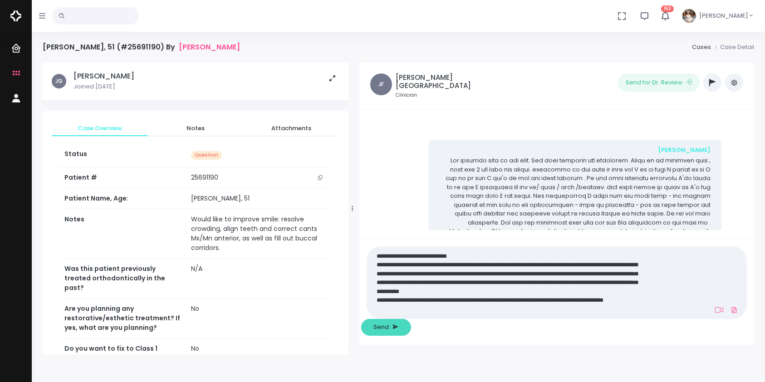
type textarea "**********"
click at [389, 327] on span "Send" at bounding box center [381, 327] width 15 height 9
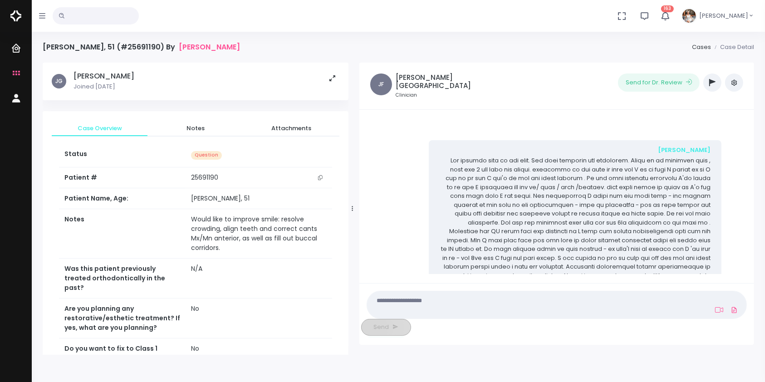
scroll to position [1514, 0]
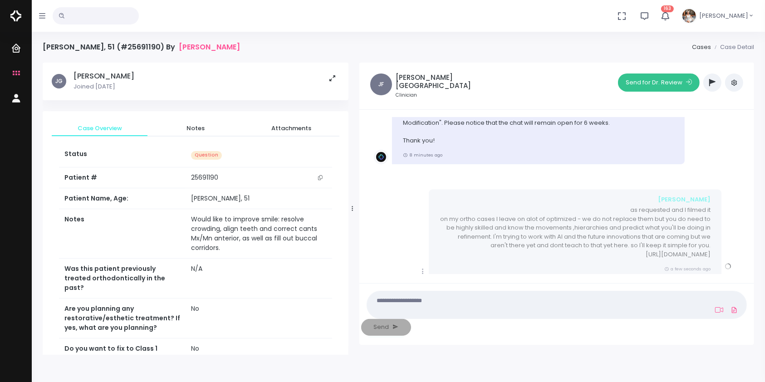
click at [646, 82] on button "Send for Dr. Review" at bounding box center [659, 82] width 82 height 18
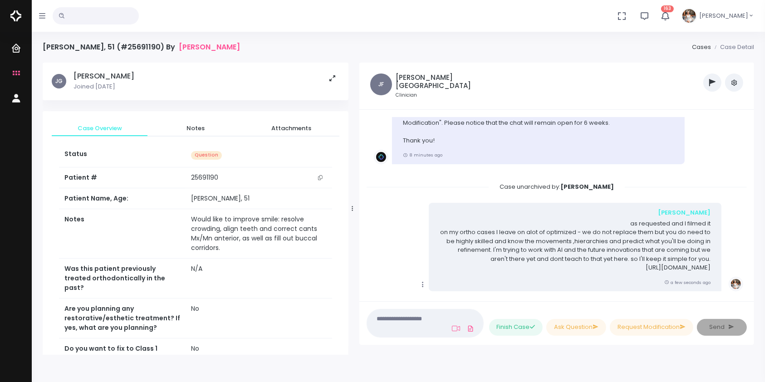
scroll to position [1700, 0]
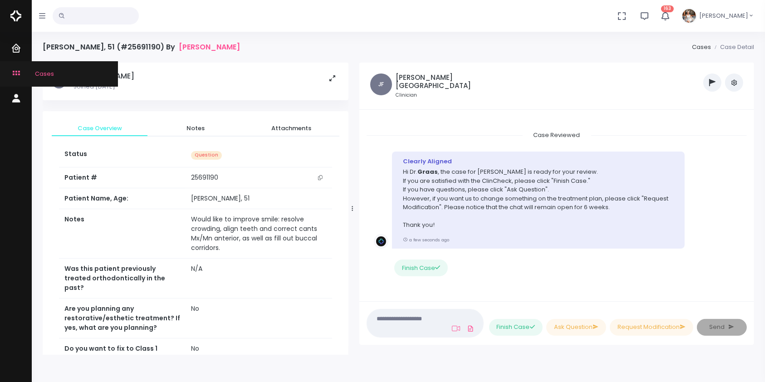
click at [8, 71] on link "Cases" at bounding box center [59, 73] width 118 height 25
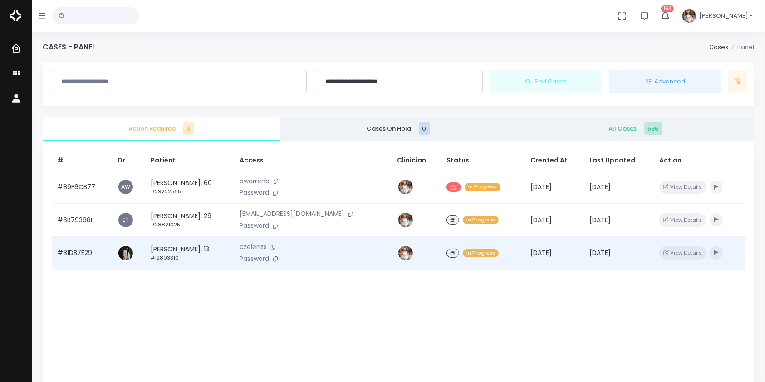
click at [83, 255] on td "#81DB7E29" at bounding box center [82, 252] width 60 height 33
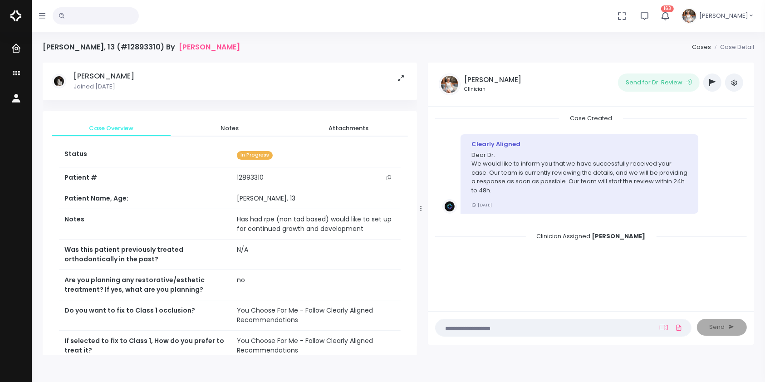
drag, startPoint x: 278, startPoint y: 206, endPoint x: 403, endPoint y: 187, distance: 127.0
click at [422, 201] on div at bounding box center [421, 208] width 5 height 286
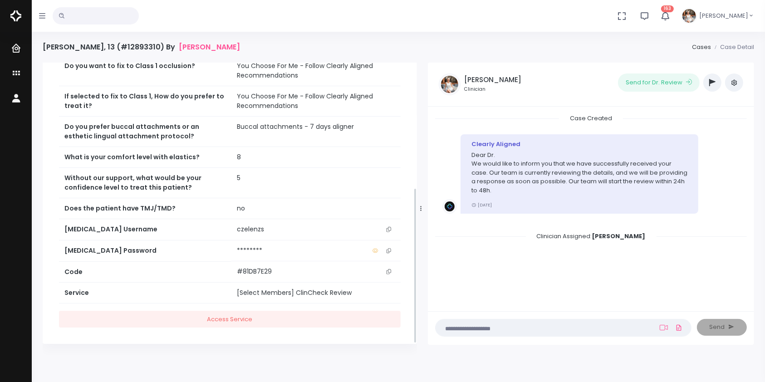
scroll to position [255, 0]
click at [390, 227] on icon "scrollable content" at bounding box center [389, 229] width 5 height 5
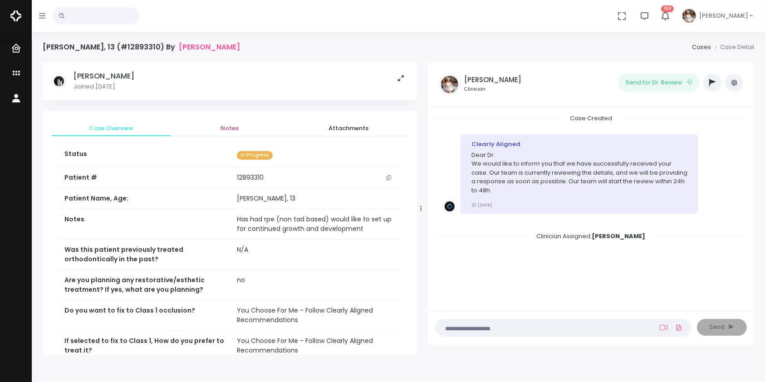
click at [233, 130] on span "Notes" at bounding box center [230, 128] width 104 height 9
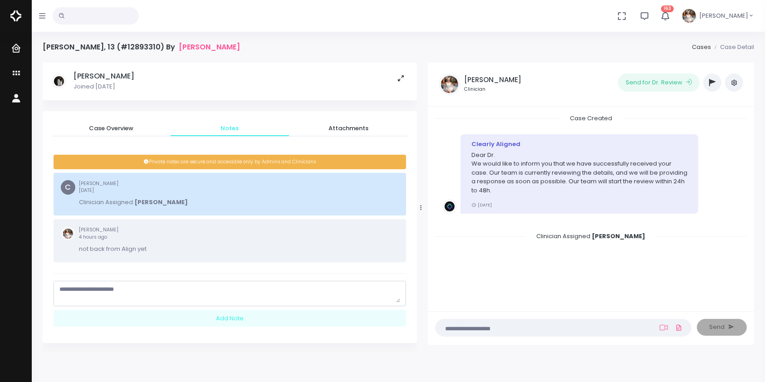
click at [210, 292] on textarea "scrollable content" at bounding box center [229, 294] width 341 height 18
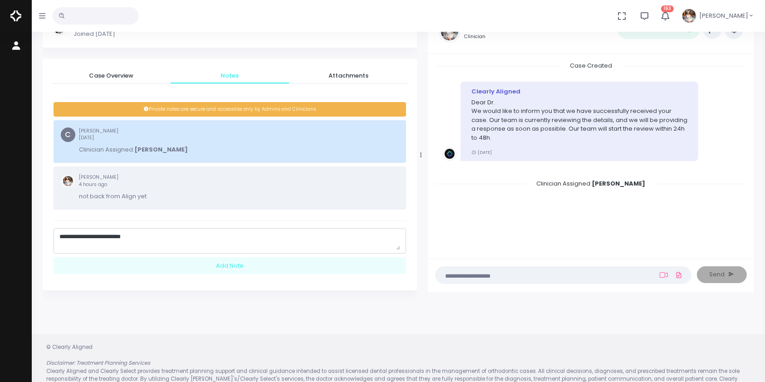
scroll to position [71, 0]
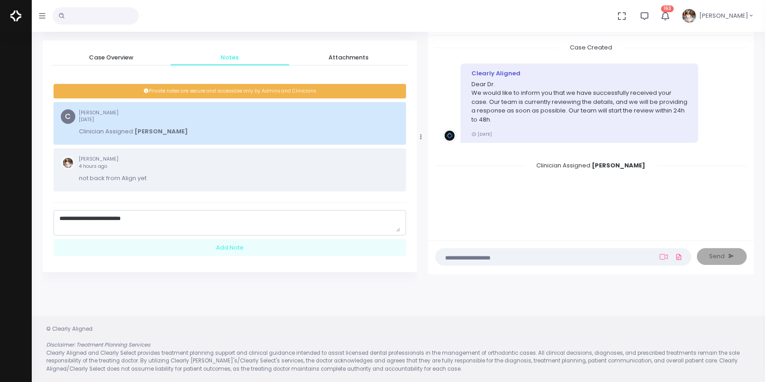
type textarea "**********"
click at [519, 260] on textarea at bounding box center [545, 257] width 209 height 10
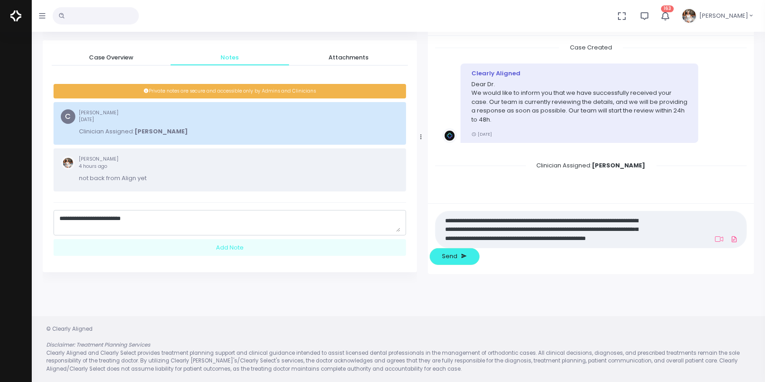
scroll to position [0, 0]
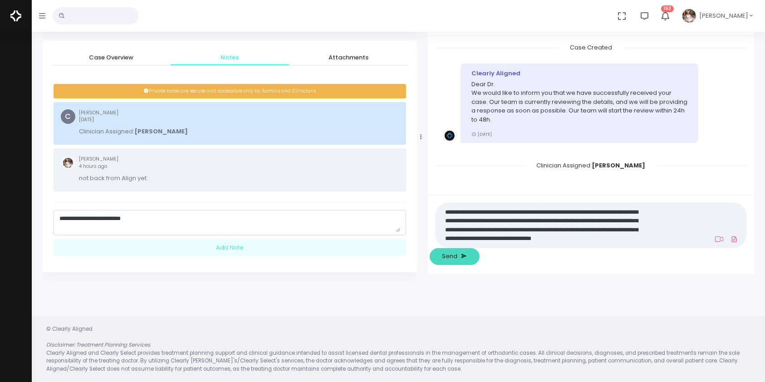
type textarea "**********"
click at [458, 259] on span "Send" at bounding box center [449, 256] width 15 height 9
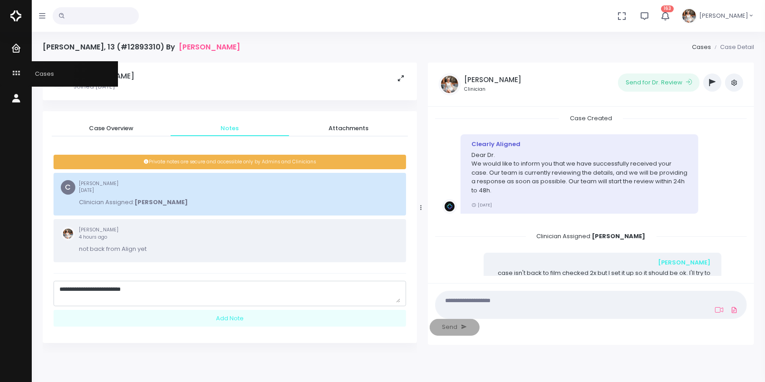
click at [15, 71] on icon "scrollable content" at bounding box center [17, 73] width 13 height 11
